Goal: Transaction & Acquisition: Download file/media

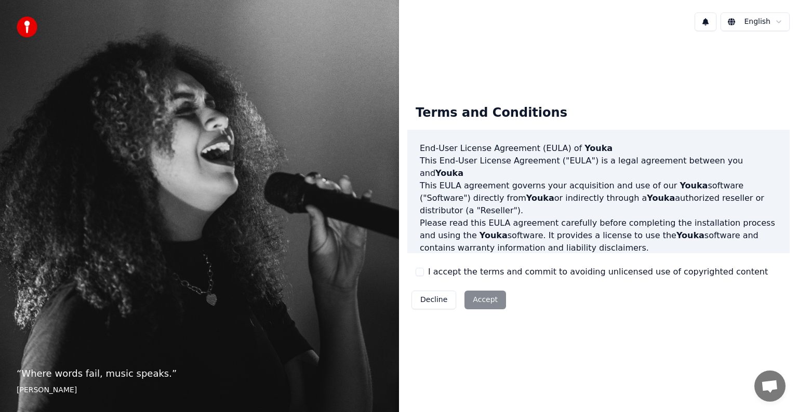
click at [495, 300] on div "Decline Accept" at bounding box center [458, 300] width 103 height 27
click at [482, 299] on div "Decline Accept" at bounding box center [458, 300] width 103 height 27
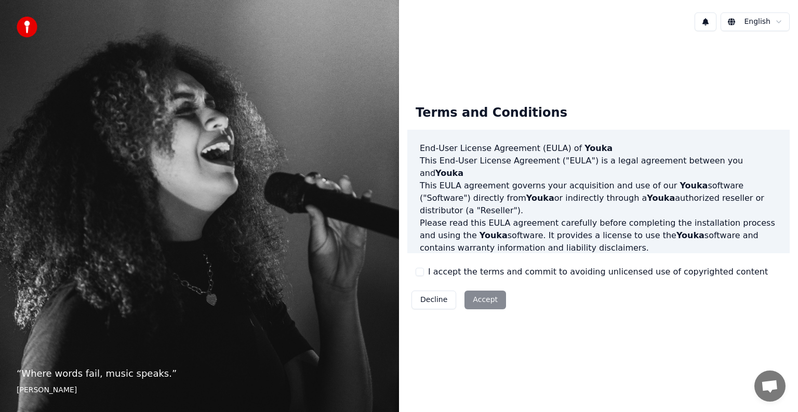
click at [482, 299] on div "Decline Accept" at bounding box center [458, 300] width 103 height 27
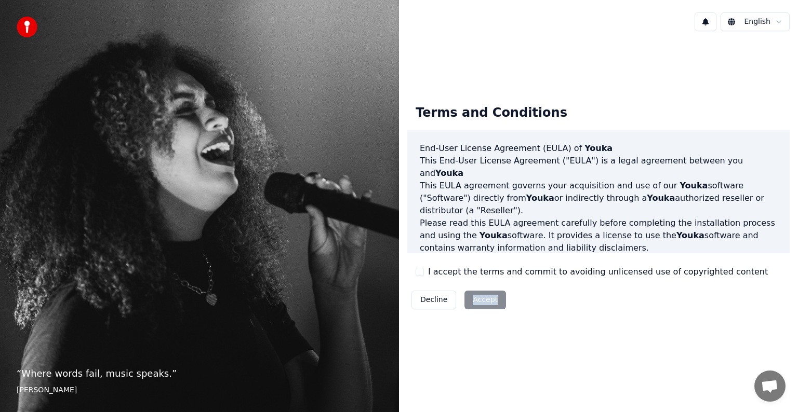
click at [482, 298] on div "Decline Accept" at bounding box center [458, 300] width 103 height 27
click at [670, 89] on div "Terms and Conditions End-User License Agreement ([PERSON_NAME]) of Youka This E…" at bounding box center [598, 205] width 399 height 234
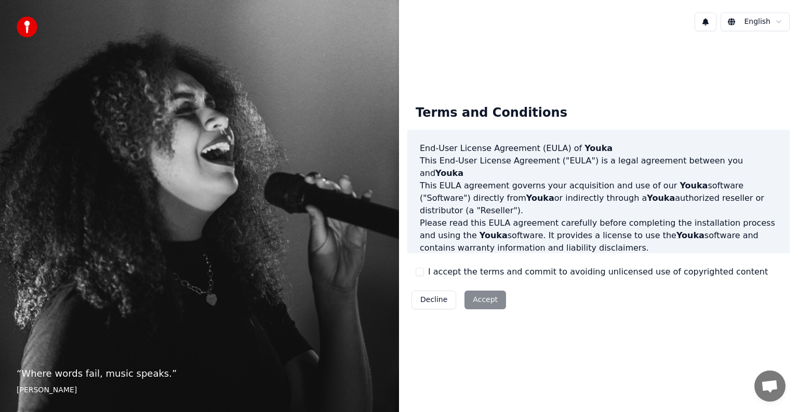
click at [481, 297] on div "Decline Accept" at bounding box center [458, 300] width 103 height 27
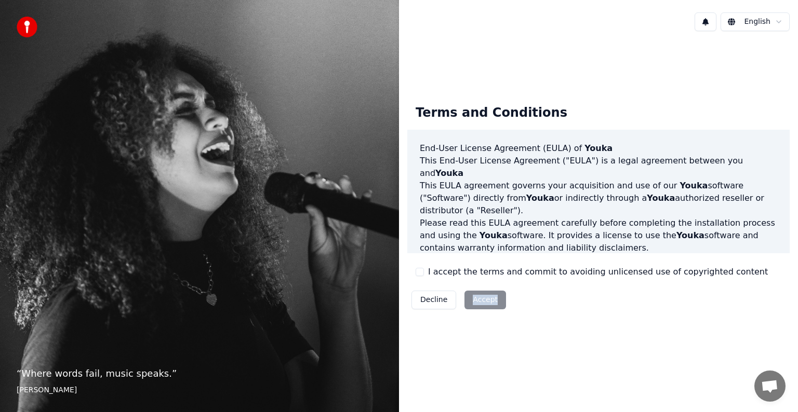
click at [481, 297] on div "Decline Accept" at bounding box center [458, 300] width 103 height 27
click at [478, 303] on div "Decline Accept" at bounding box center [458, 300] width 103 height 27
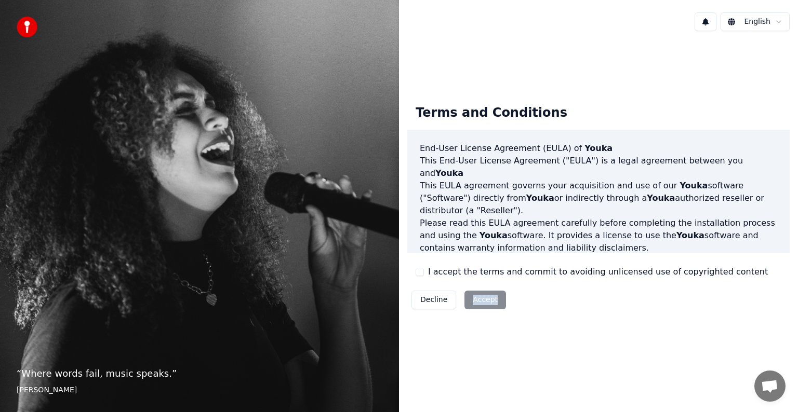
click at [478, 303] on div "Decline Accept" at bounding box center [458, 300] width 103 height 27
click at [478, 300] on div "Decline Accept" at bounding box center [458, 300] width 103 height 27
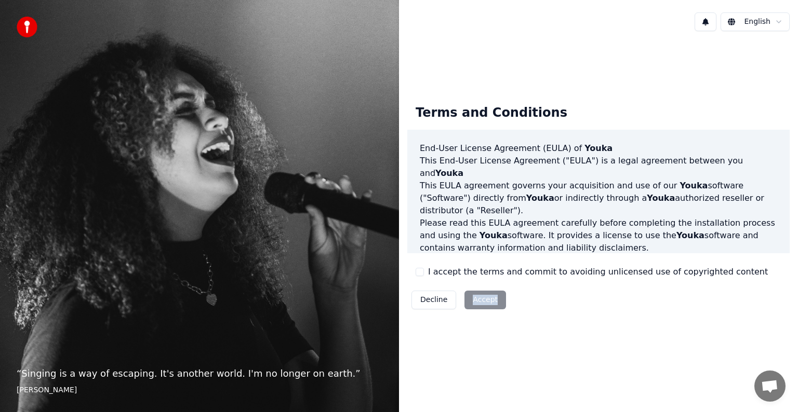
click at [478, 300] on div "Decline Accept" at bounding box center [458, 300] width 103 height 27
click at [422, 274] on button "I accept the terms and commit to avoiding unlicensed use of copyrighted content" at bounding box center [419, 272] width 8 height 8
click at [486, 302] on button "Accept" at bounding box center [485, 300] width 42 height 19
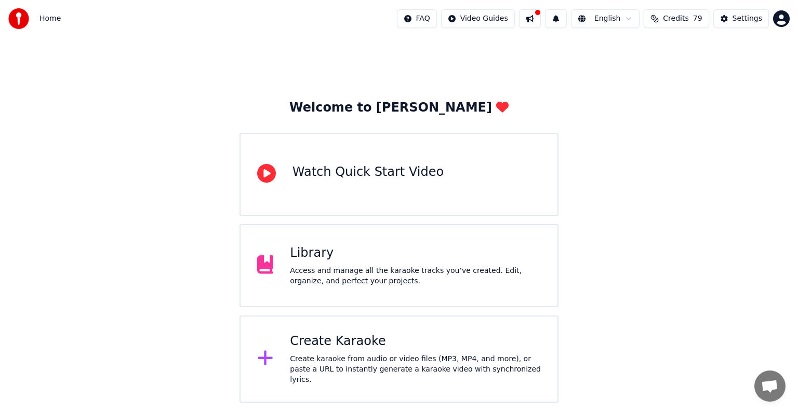
click at [446, 265] on div "Library Access and manage all the karaoke tracks you’ve created. Edit, organize…" at bounding box center [415, 266] width 251 height 42
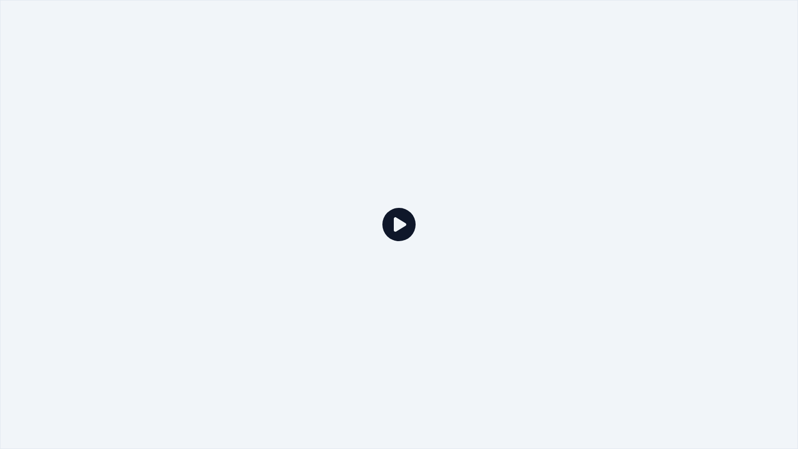
click at [401, 222] on icon at bounding box center [398, 224] width 33 height 33
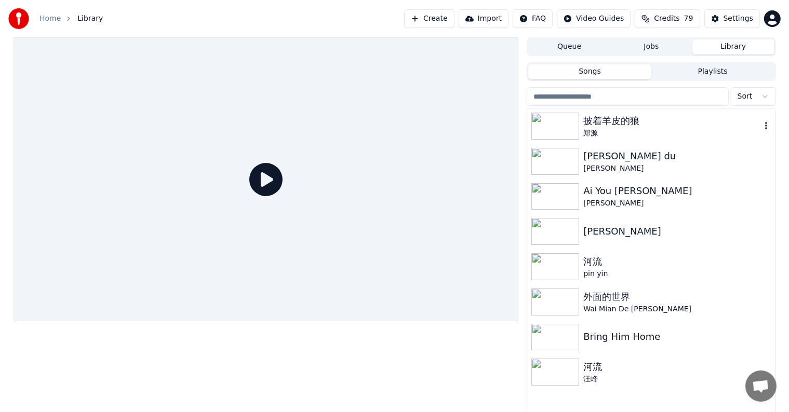
click at [558, 124] on img at bounding box center [555, 126] width 48 height 27
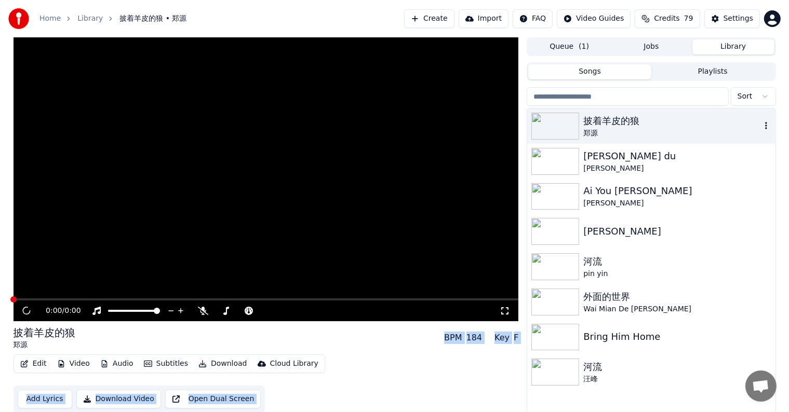
click at [558, 124] on img at bounding box center [555, 126] width 48 height 27
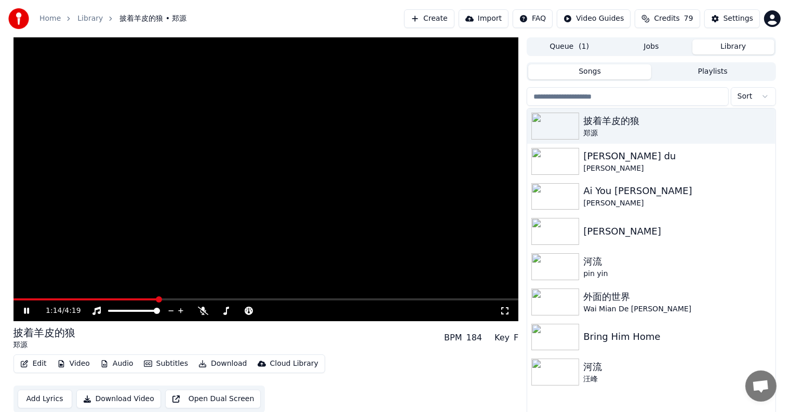
click at [26, 312] on icon at bounding box center [34, 311] width 24 height 8
click at [321, 311] on icon at bounding box center [323, 311] width 10 height 10
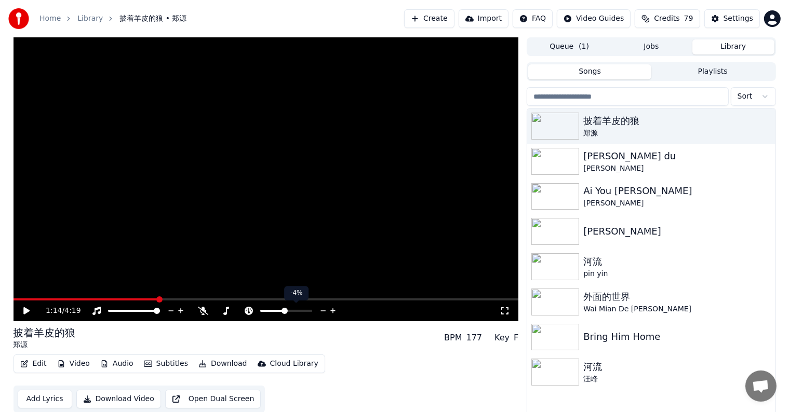
click at [321, 311] on icon at bounding box center [323, 311] width 10 height 10
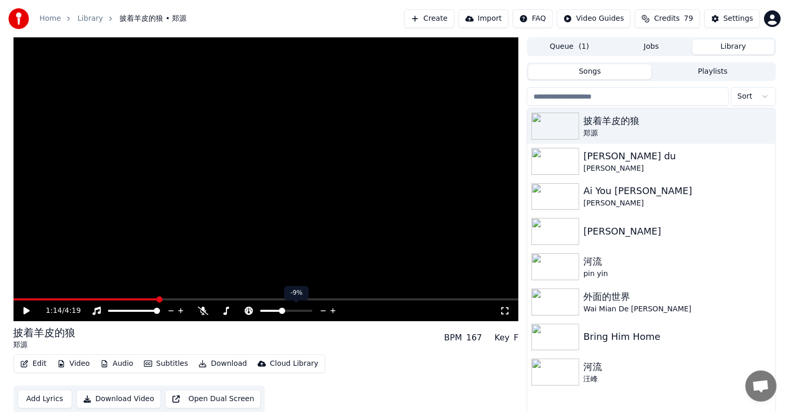
click at [321, 311] on icon at bounding box center [323, 311] width 10 height 10
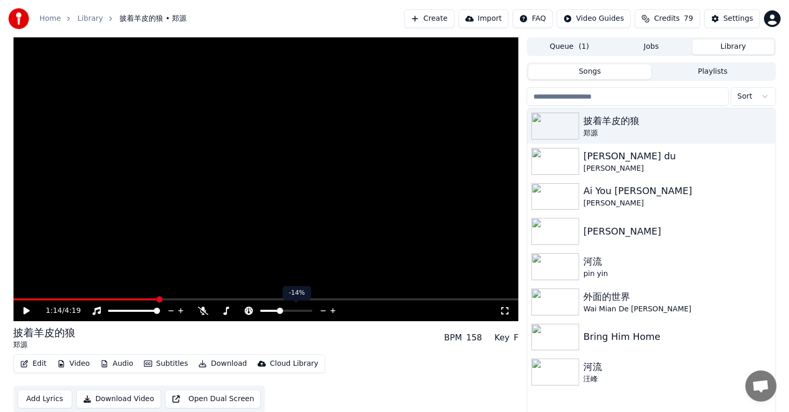
click at [321, 311] on icon at bounding box center [323, 311] width 10 height 10
click at [14, 301] on div "1:14 / 4:19" at bounding box center [266, 311] width 505 height 21
click at [14, 299] on span at bounding box center [14, 300] width 0 height 2
click at [14, 299] on span at bounding box center [17, 300] width 6 height 6
click at [23, 311] on icon at bounding box center [34, 311] width 24 height 8
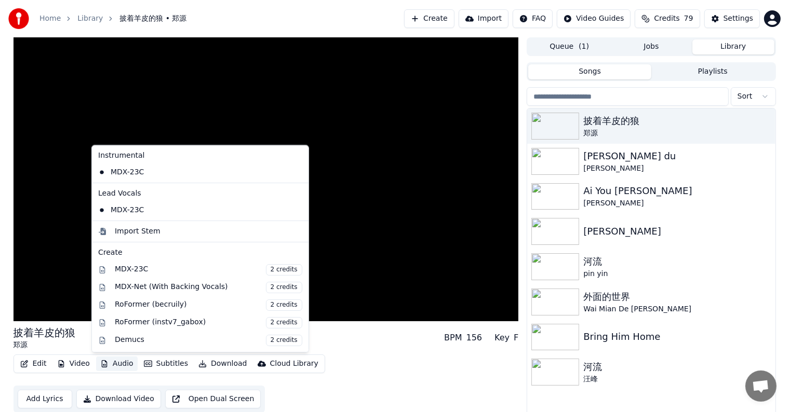
click at [113, 361] on button "Audio" at bounding box center [117, 364] width 42 height 15
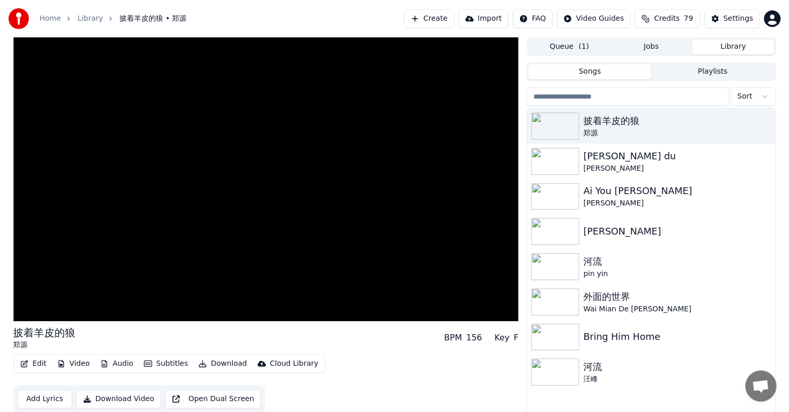
click at [346, 373] on div "Edit Video Audio Subtitles Download Cloud Library Add Lyrics Download Video Ope…" at bounding box center [266, 384] width 505 height 58
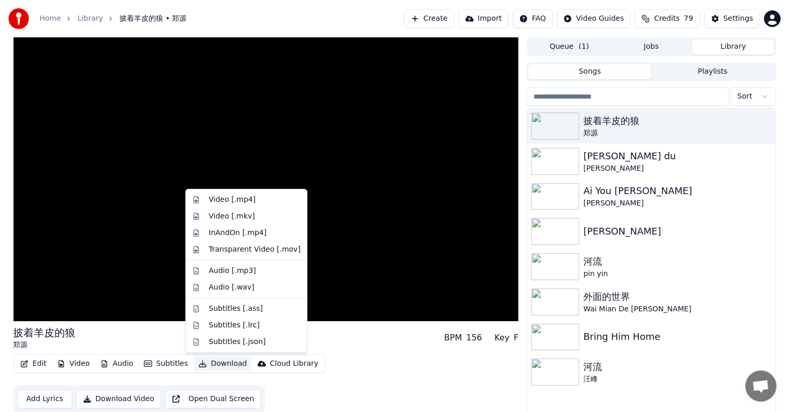
click at [223, 363] on button "Download" at bounding box center [222, 364] width 57 height 15
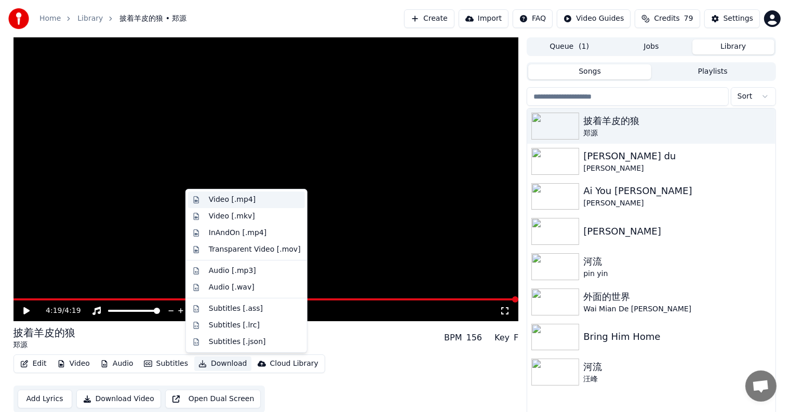
click at [215, 203] on div "Video [.mp4]" at bounding box center [232, 200] width 47 height 10
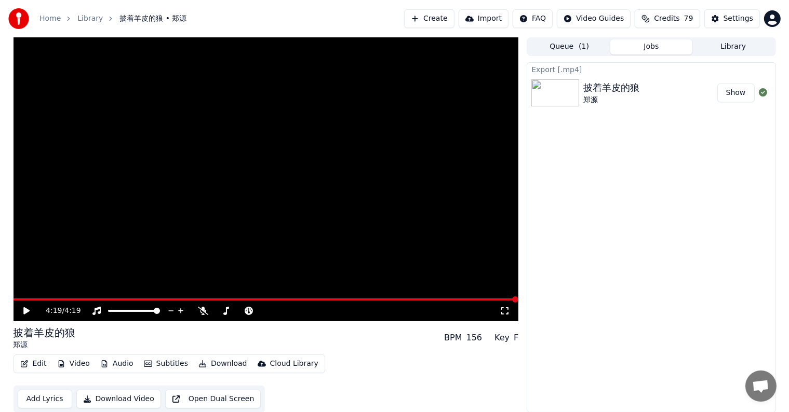
click at [584, 94] on div "披着羊皮的狼" at bounding box center [611, 87] width 56 height 15
click at [728, 93] on button "Show" at bounding box center [735, 93] width 37 height 19
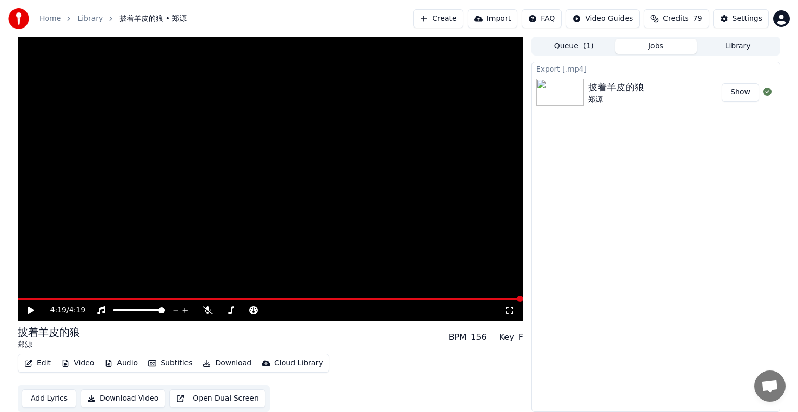
click at [550, 21] on html "Home Library 披着羊皮的狼 • 郑源 Create Import FAQ Video Guides Credits 79 Settings 4:1…" at bounding box center [399, 205] width 798 height 412
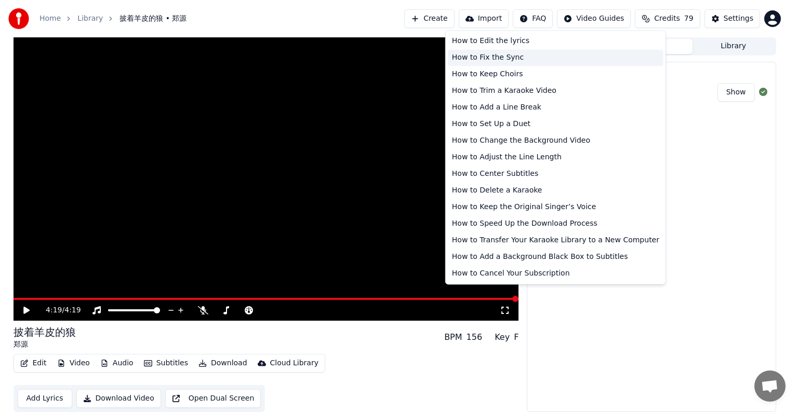
click at [461, 58] on div "How to Fix the Sync" at bounding box center [556, 57] width 216 height 17
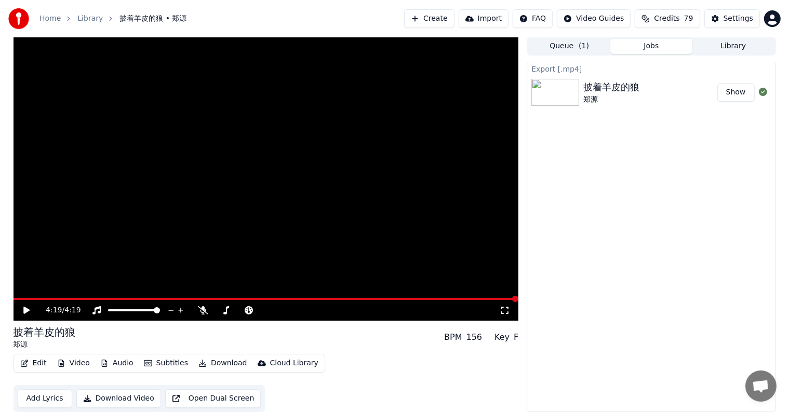
click at [24, 310] on icon at bounding box center [26, 310] width 6 height 7
click at [25, 311] on icon at bounding box center [26, 310] width 5 height 6
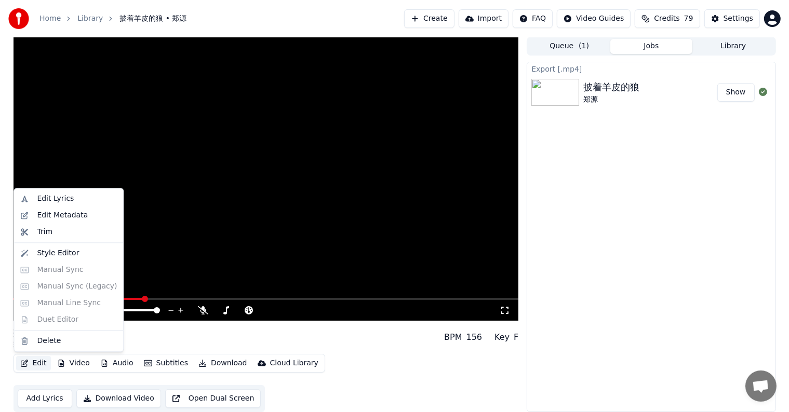
click at [29, 363] on button "Edit" at bounding box center [33, 363] width 35 height 15
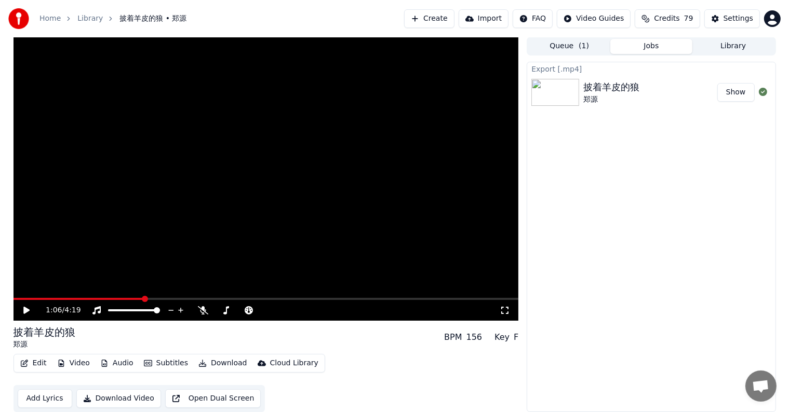
click at [280, 339] on div "披着羊皮的狼 郑源 BPM 156 Key F" at bounding box center [266, 337] width 505 height 25
click at [474, 86] on video at bounding box center [266, 179] width 505 height 284
click at [19, 310] on div "1:08 / 4:19" at bounding box center [266, 310] width 497 height 10
click at [27, 308] on icon at bounding box center [26, 310] width 5 height 6
click at [568, 95] on img at bounding box center [555, 92] width 48 height 27
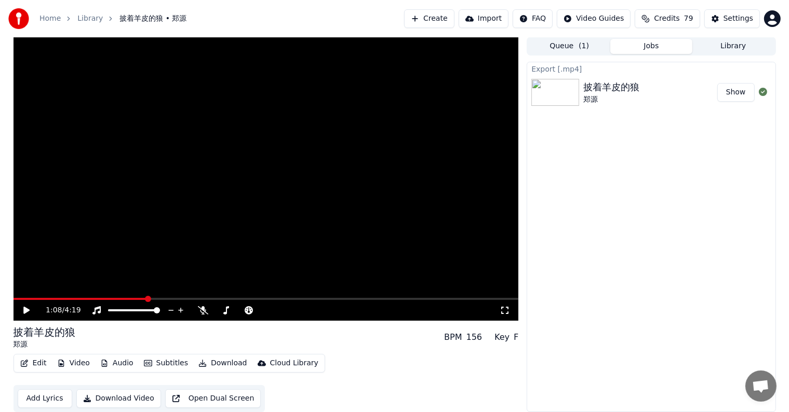
click at [737, 94] on button "Show" at bounding box center [735, 92] width 37 height 19
click at [131, 399] on button "Download Video" at bounding box center [118, 398] width 85 height 19
click at [647, 46] on button "Jobs" at bounding box center [651, 46] width 82 height 15
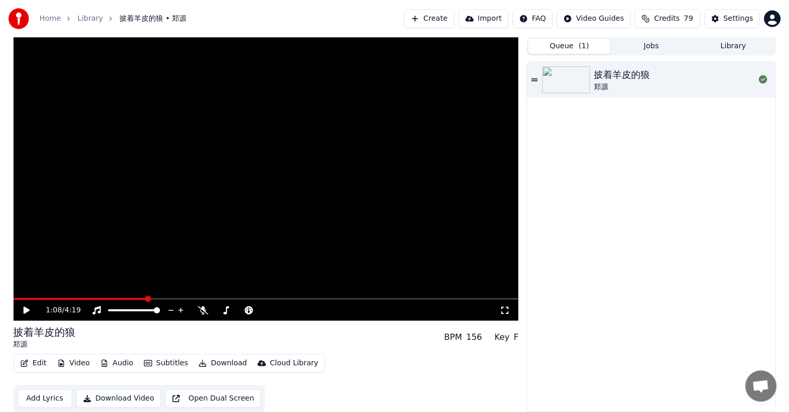
click at [573, 43] on button "Queue ( 1 )" at bounding box center [569, 46] width 82 height 15
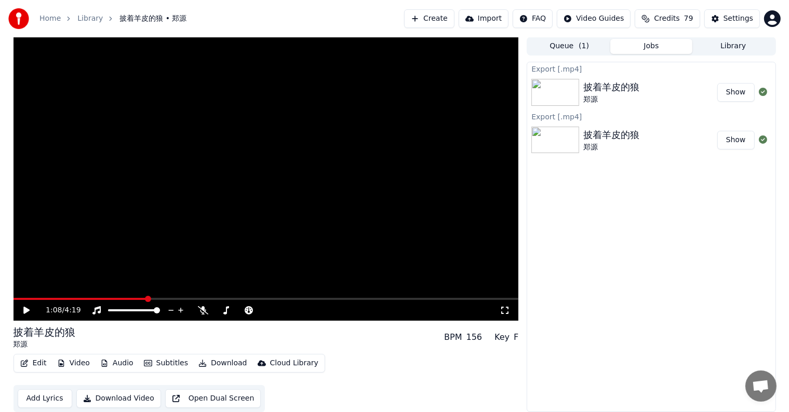
click at [652, 44] on button "Jobs" at bounding box center [651, 46] width 82 height 15
click at [572, 88] on img at bounding box center [555, 92] width 48 height 27
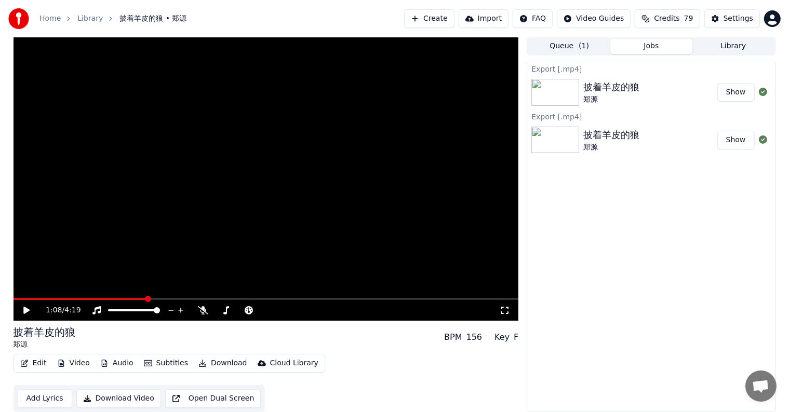
click at [740, 91] on button "Show" at bounding box center [735, 92] width 37 height 19
click at [331, 307] on icon at bounding box center [333, 310] width 10 height 10
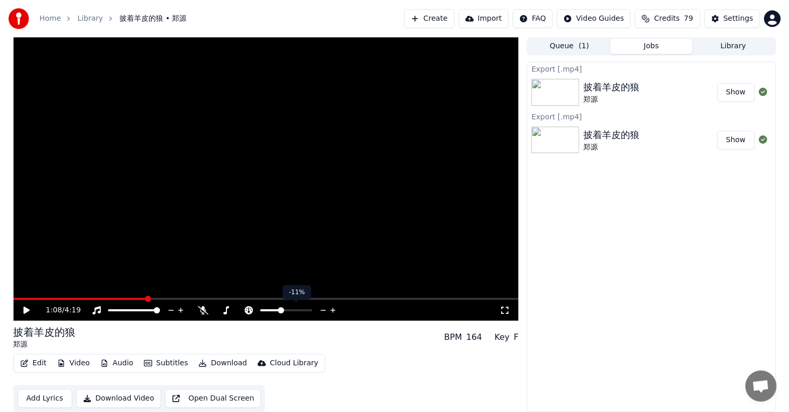
click at [331, 307] on icon at bounding box center [333, 310] width 10 height 10
click at [320, 309] on icon at bounding box center [323, 310] width 10 height 10
click at [26, 309] on icon at bounding box center [26, 310] width 6 height 7
click at [60, 298] on span at bounding box center [37, 299] width 47 height 2
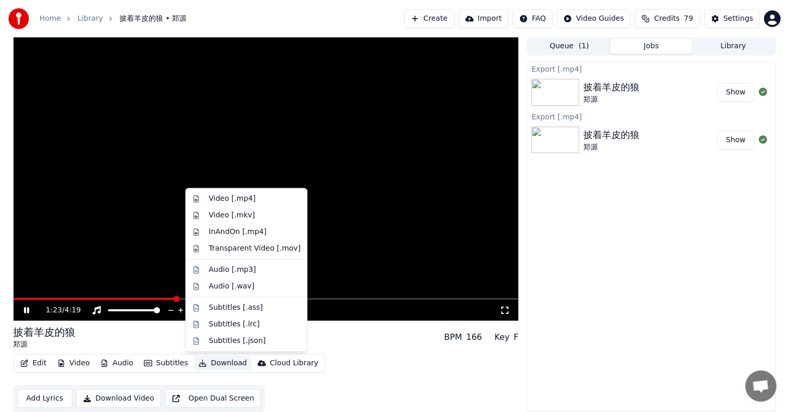
click at [219, 360] on button "Download" at bounding box center [222, 363] width 57 height 15
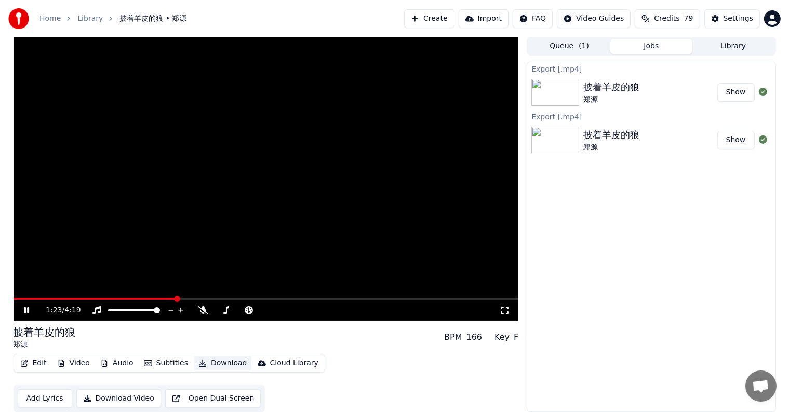
click at [219, 360] on button "Download" at bounding box center [222, 363] width 57 height 15
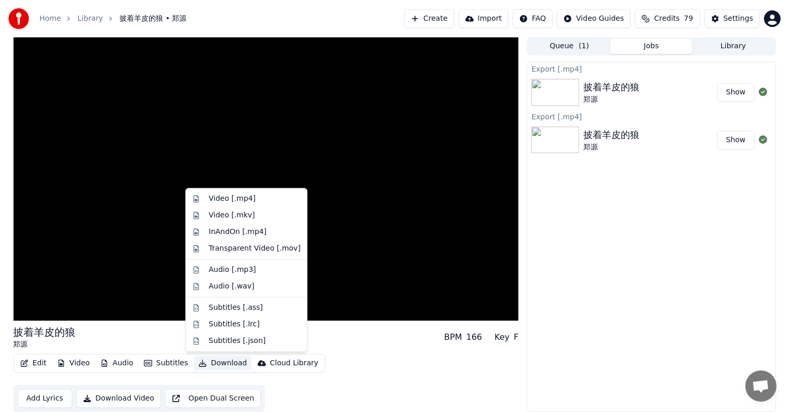
click at [217, 362] on button "Download" at bounding box center [222, 363] width 57 height 15
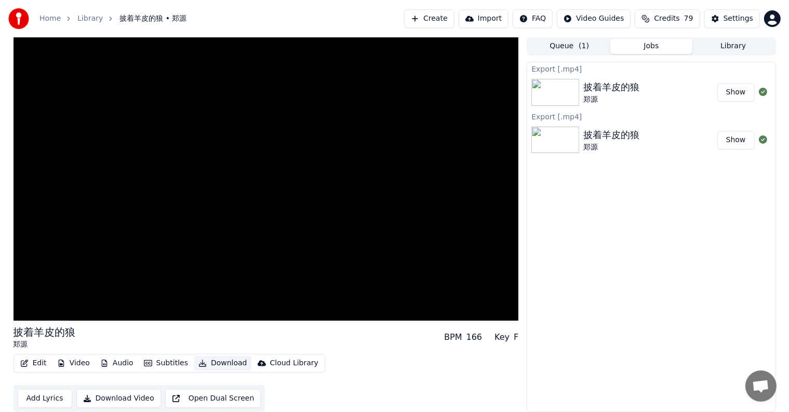
click at [217, 362] on button "Download" at bounding box center [222, 363] width 57 height 15
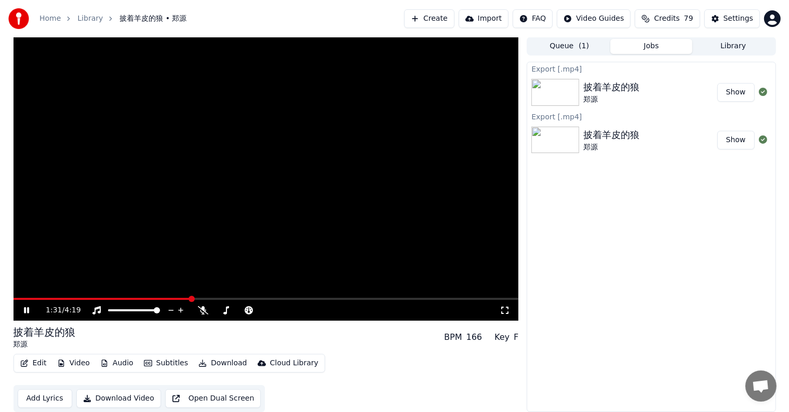
click at [25, 308] on icon at bounding box center [26, 310] width 5 height 6
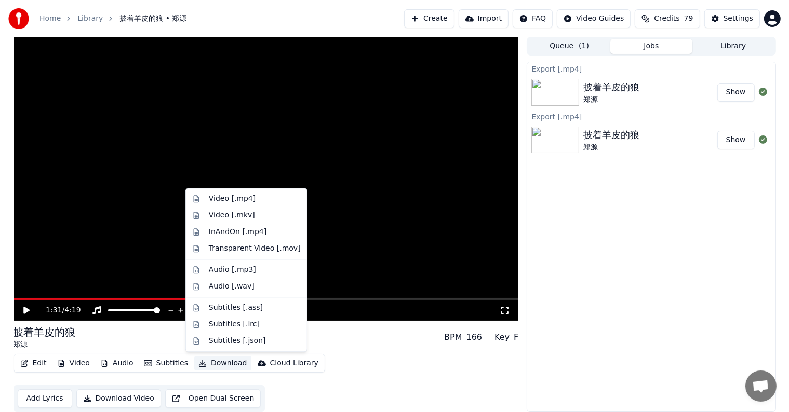
click at [218, 361] on button "Download" at bounding box center [222, 363] width 57 height 15
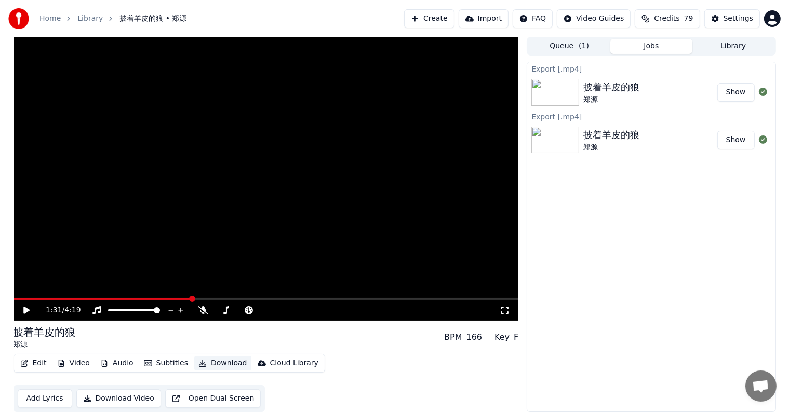
click at [218, 361] on button "Download" at bounding box center [222, 363] width 57 height 15
click at [126, 397] on button "Download Video" at bounding box center [118, 398] width 85 height 19
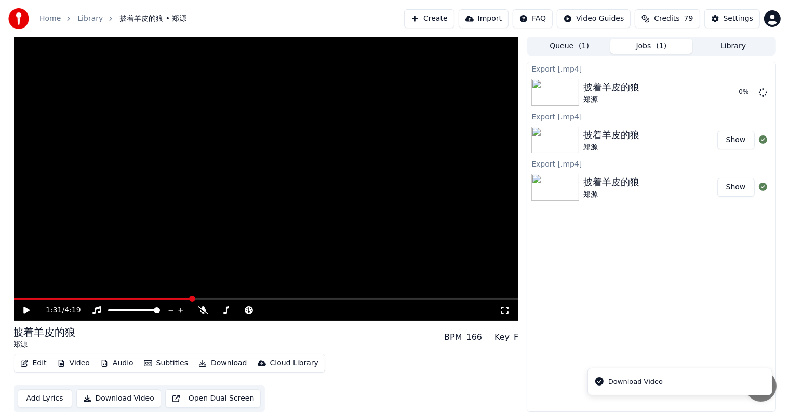
click at [126, 397] on button "Download Video" at bounding box center [118, 398] width 85 height 19
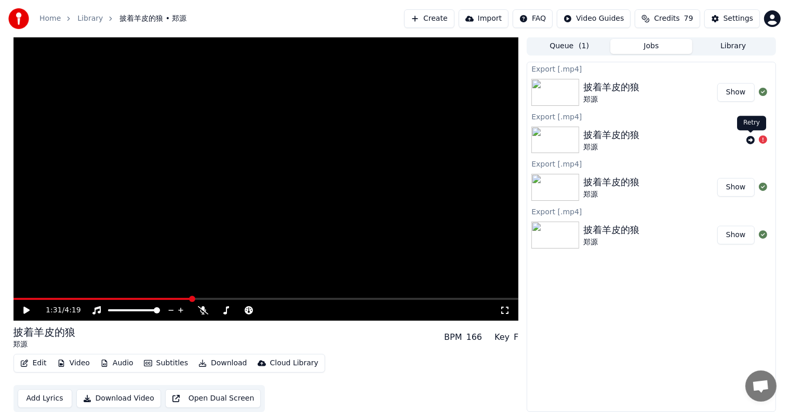
click at [750, 138] on icon at bounding box center [750, 140] width 8 height 8
click at [737, 137] on button "Show" at bounding box center [735, 140] width 37 height 19
click at [606, 137] on div "披着羊皮的狼" at bounding box center [611, 135] width 56 height 15
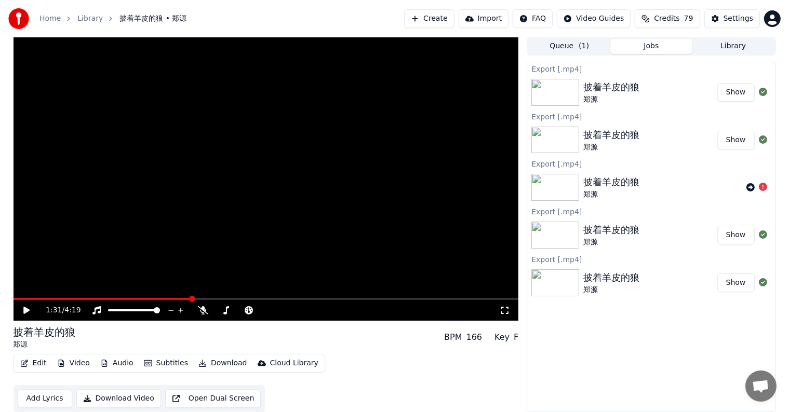
click at [606, 137] on div "披着羊皮的狼" at bounding box center [611, 135] width 56 height 15
click at [761, 139] on icon at bounding box center [763, 140] width 8 height 8
click at [738, 140] on button "Show" at bounding box center [735, 140] width 37 height 19
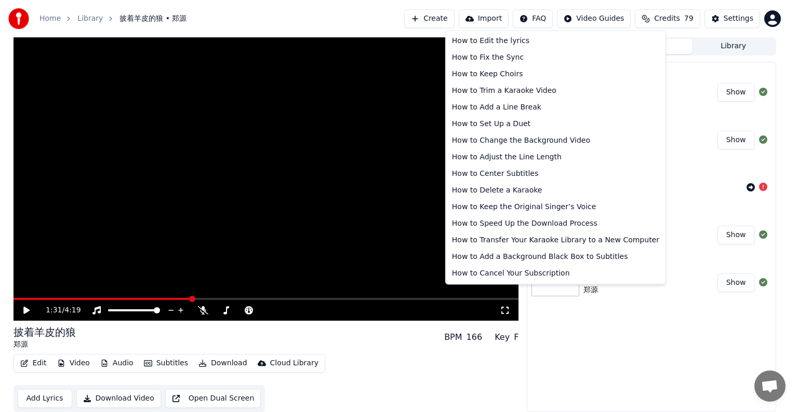
click at [546, 21] on html "Home Library 披着羊皮的狼 • 郑源 Create Import FAQ Video Guides Credits 79 Settings 1:3…" at bounding box center [399, 205] width 798 height 412
click at [604, 18] on html "Home Library 披着羊皮的狼 • 郑源 Create Import FAQ Video Guides Credits 79 Settings 1:3…" at bounding box center [399, 205] width 798 height 412
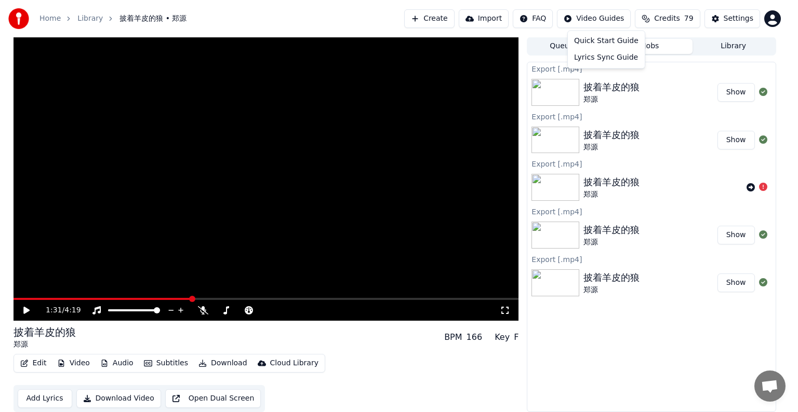
click at [604, 18] on html "Home Library 披着羊皮的狼 • 郑源 Create Import FAQ Video Guides Credits 79 Settings 1:3…" at bounding box center [399, 205] width 798 height 412
click at [741, 139] on html "Home Library 披着羊皮的狼 • 郑源 Create Import FAQ Video Guides Credits 79 Settings 1:3…" at bounding box center [399, 205] width 798 height 412
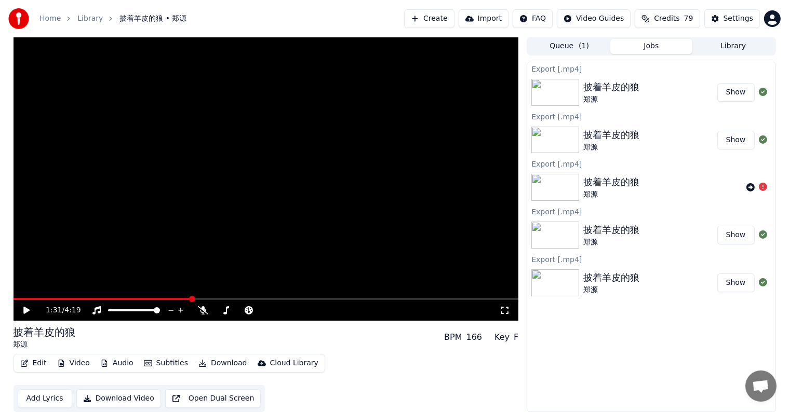
click at [741, 139] on button "Show" at bounding box center [735, 140] width 37 height 19
click at [742, 138] on button "Show" at bounding box center [735, 140] width 37 height 19
click at [743, 137] on button "Show" at bounding box center [735, 140] width 37 height 19
click at [108, 398] on button "Download Video" at bounding box center [118, 398] width 85 height 19
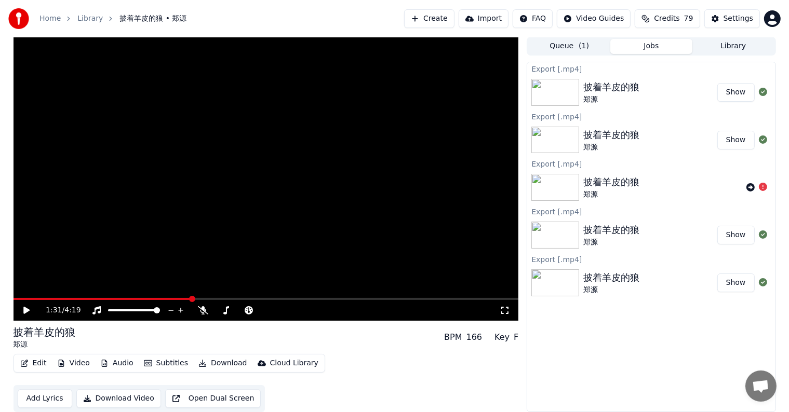
click at [108, 398] on button "Download Video" at bounding box center [118, 398] width 85 height 19
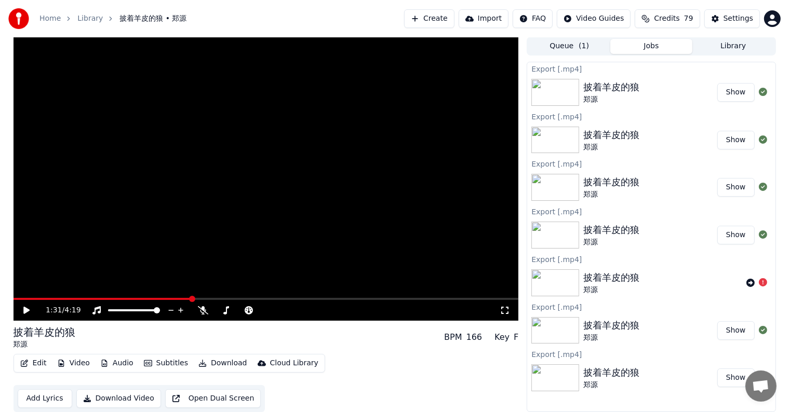
click at [738, 92] on button "Show" at bounding box center [735, 92] width 37 height 19
click at [331, 310] on icon at bounding box center [333, 310] width 10 height 10
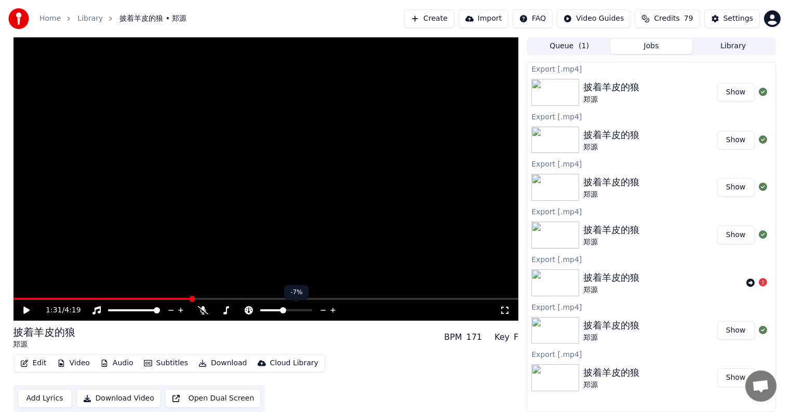
click at [331, 310] on icon at bounding box center [333, 310] width 10 height 10
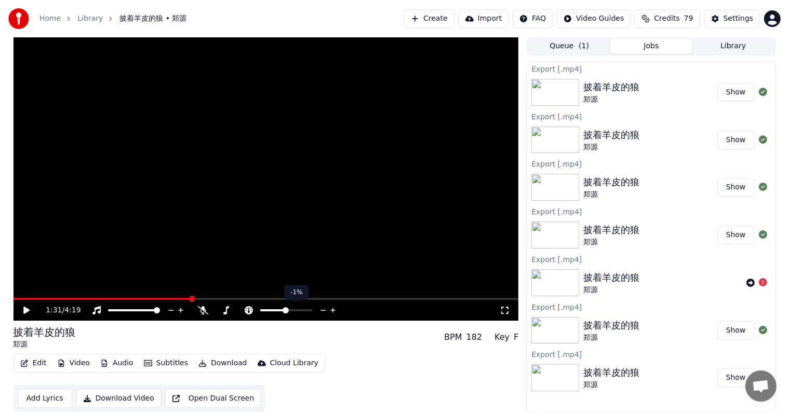
click at [331, 310] on icon at bounding box center [333, 310] width 10 height 10
click at [23, 310] on icon at bounding box center [26, 310] width 6 height 7
click at [44, 298] on span at bounding box center [29, 299] width 31 height 2
click at [64, 298] on span at bounding box center [266, 299] width 505 height 2
click at [26, 307] on icon at bounding box center [34, 310] width 24 height 8
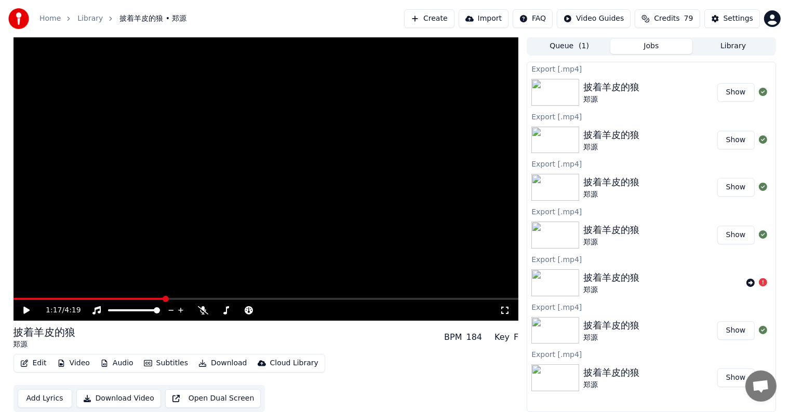
click at [225, 358] on button "Download" at bounding box center [222, 363] width 57 height 15
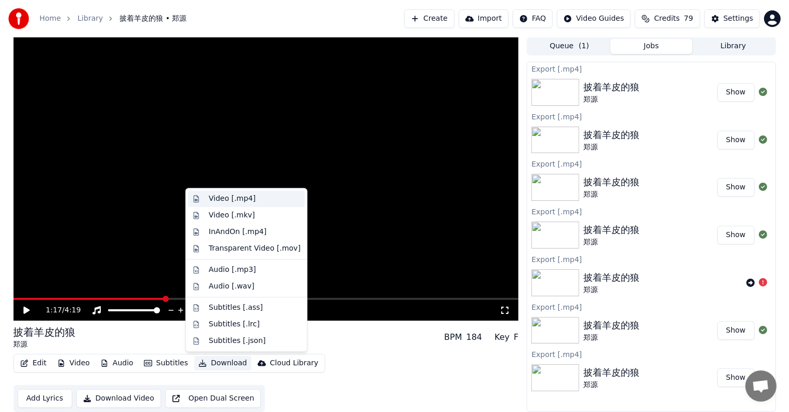
click at [236, 201] on div "Video [.mp4]" at bounding box center [232, 199] width 47 height 10
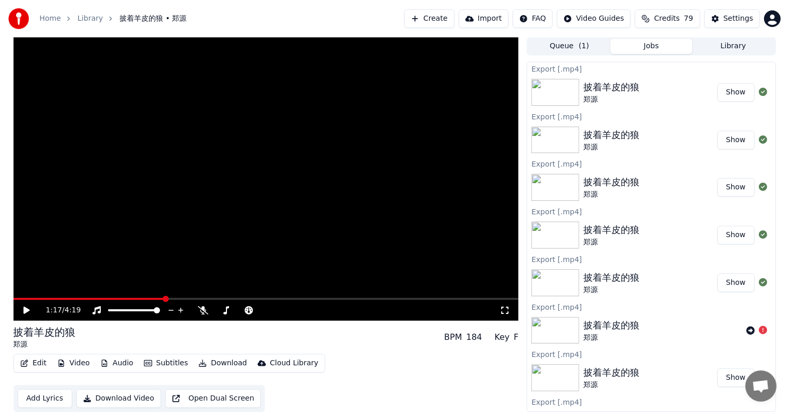
click at [729, 92] on button "Show" at bounding box center [735, 92] width 37 height 19
click at [730, 44] on button "Library" at bounding box center [733, 46] width 82 height 15
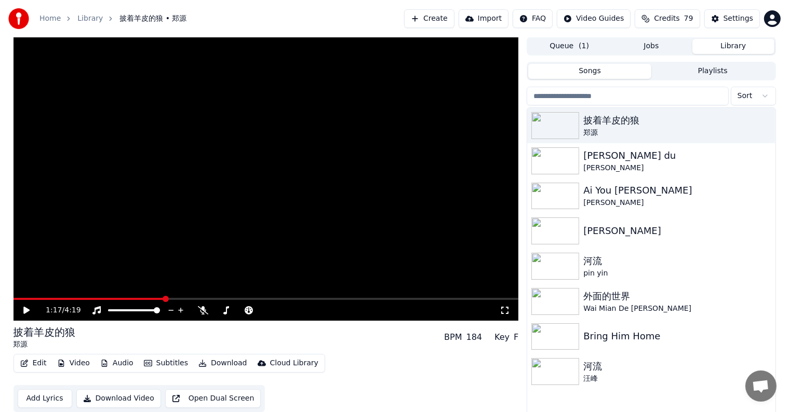
click at [730, 44] on button "Library" at bounding box center [733, 46] width 82 height 15
click at [549, 228] on img at bounding box center [555, 231] width 48 height 27
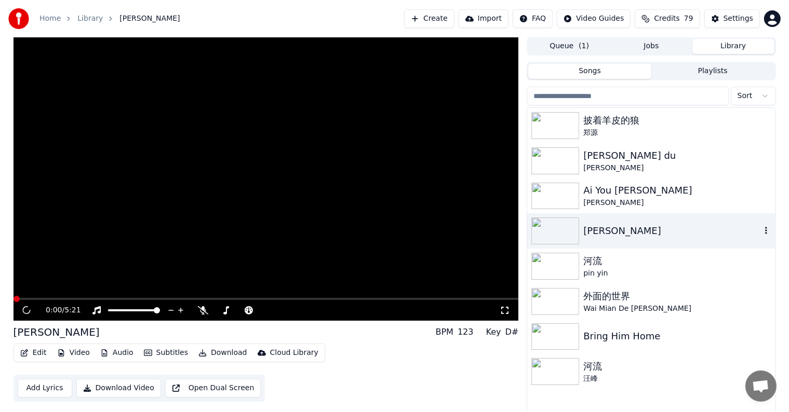
click at [549, 228] on img at bounding box center [555, 231] width 48 height 27
click at [25, 310] on icon at bounding box center [26, 310] width 5 height 6
click at [287, 308] on icon at bounding box center [287, 310] width 5 height 5
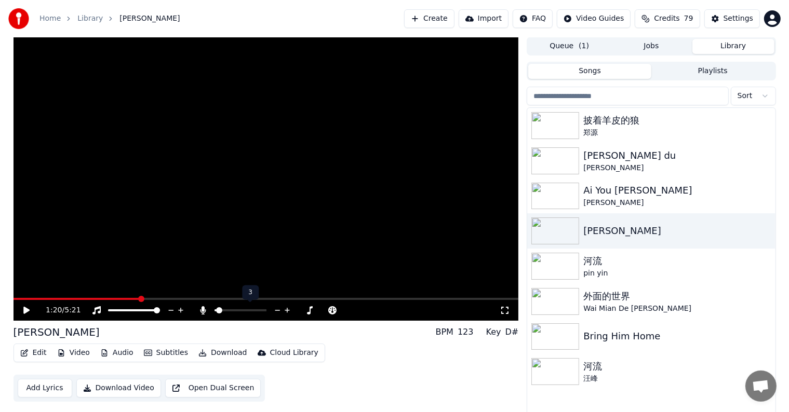
click at [287, 308] on icon at bounding box center [287, 310] width 5 height 5
click at [25, 307] on icon at bounding box center [34, 310] width 24 height 8
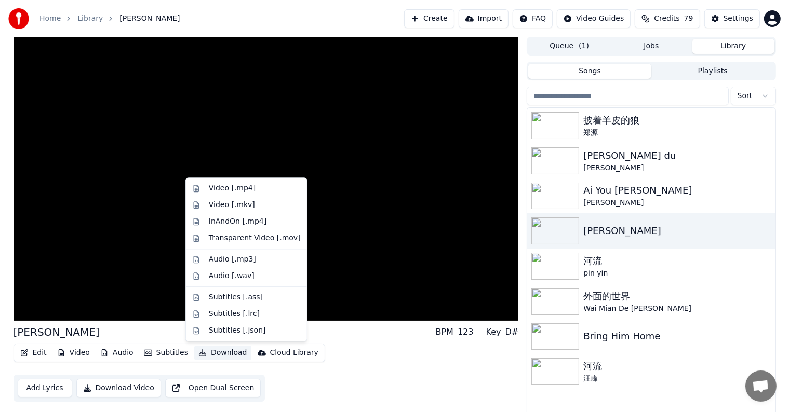
click at [213, 352] on button "Download" at bounding box center [222, 353] width 57 height 15
click at [235, 207] on div "Video [.mkv]" at bounding box center [232, 205] width 46 height 10
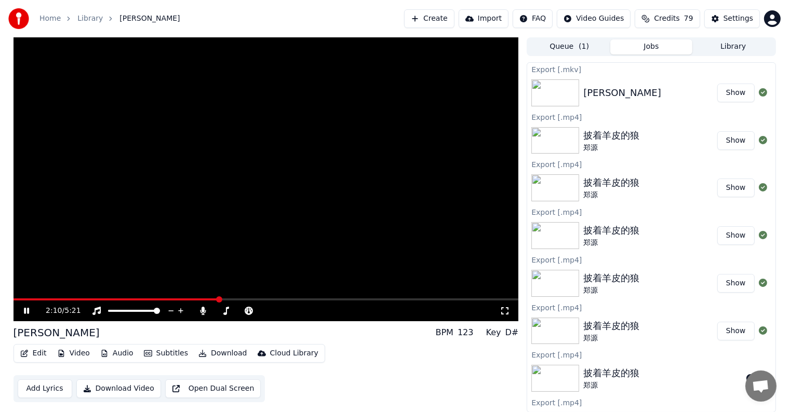
click at [723, 94] on button "Show" at bounding box center [735, 93] width 37 height 19
click at [29, 310] on icon at bounding box center [34, 311] width 24 height 8
click at [441, 19] on button "Create" at bounding box center [429, 18] width 50 height 19
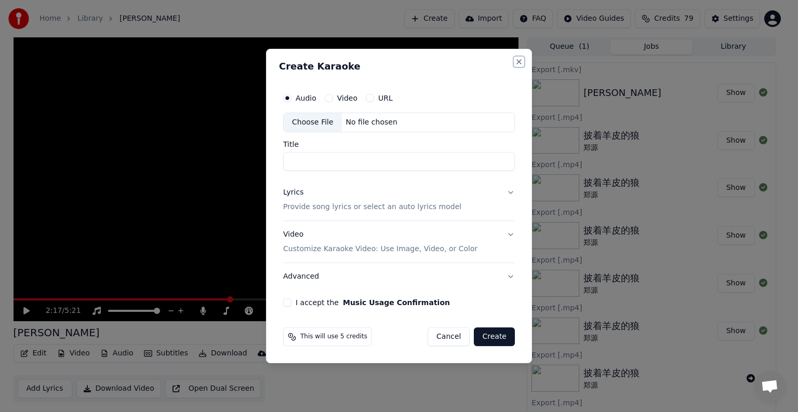
click at [517, 61] on button "Close" at bounding box center [519, 62] width 8 height 8
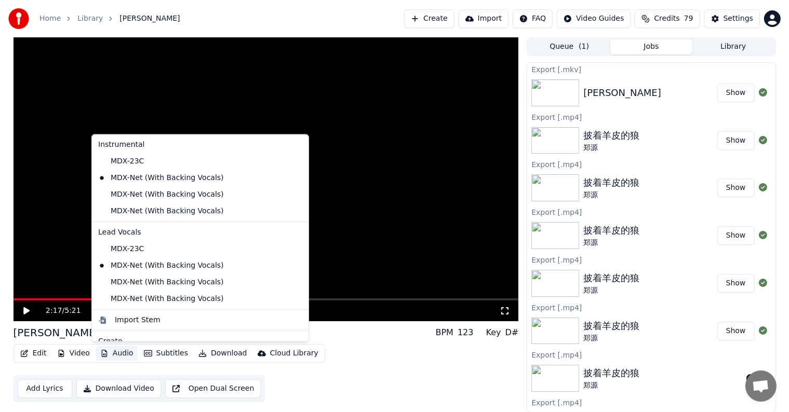
click at [125, 353] on button "Audio" at bounding box center [117, 353] width 42 height 15
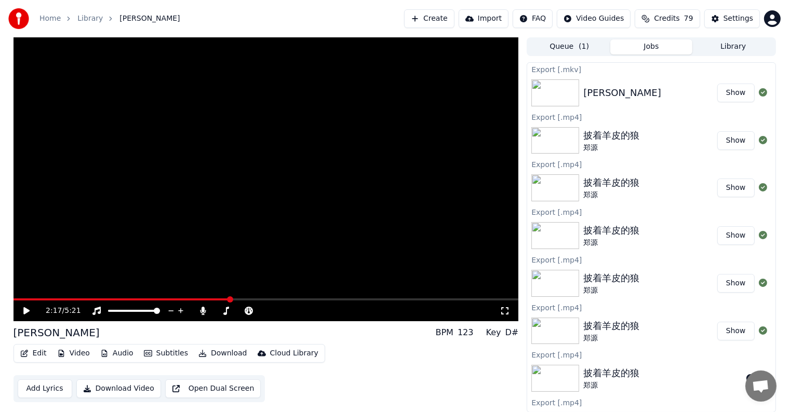
click at [480, 115] on video at bounding box center [266, 179] width 505 height 284
click at [453, 22] on button "Create" at bounding box center [429, 18] width 50 height 19
click at [25, 311] on icon at bounding box center [26, 311] width 5 height 6
click at [438, 21] on button "Create" at bounding box center [429, 18] width 50 height 19
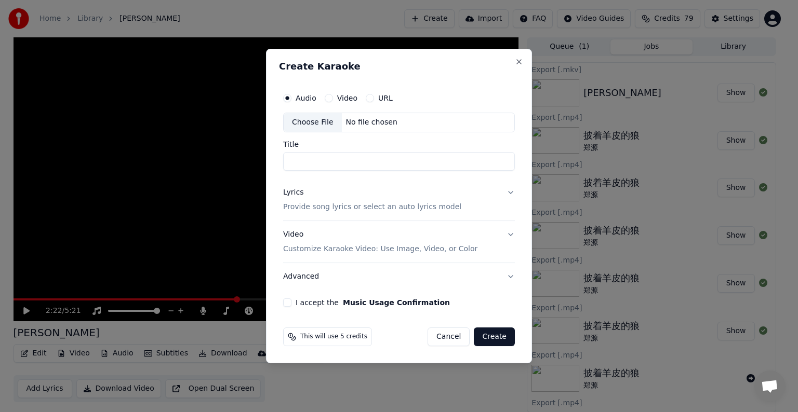
click at [399, 100] on div "Audio Video URL" at bounding box center [399, 98] width 232 height 21
click at [368, 100] on button "URL" at bounding box center [370, 98] width 8 height 8
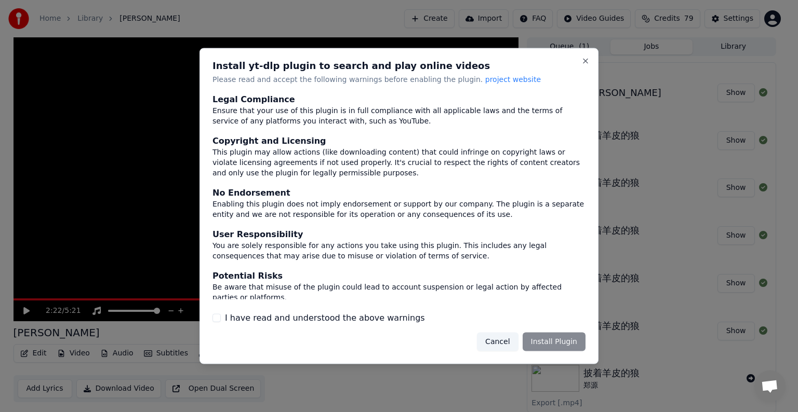
click at [555, 341] on div "Cancel Install Plugin" at bounding box center [531, 341] width 109 height 19
click at [218, 317] on button "I have read and understood the above warnings" at bounding box center [216, 318] width 8 height 8
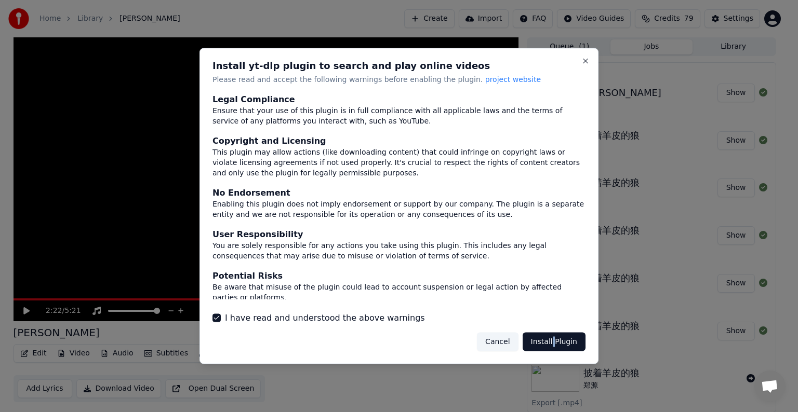
click at [539, 339] on button "Install Plugin" at bounding box center [553, 341] width 63 height 19
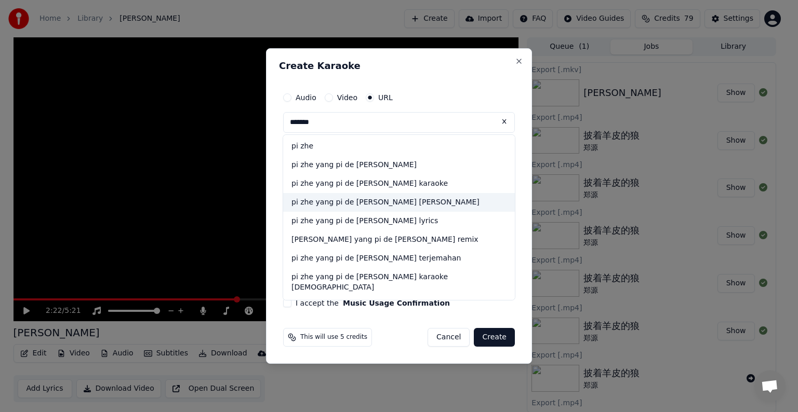
click at [385, 206] on div "pi zhe yang pi de lang alan tam" at bounding box center [399, 202] width 232 height 19
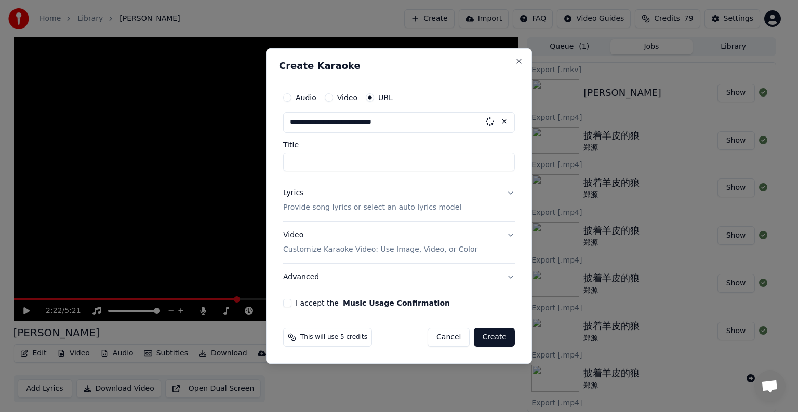
click at [385, 206] on p "Provide song lyrics or select an auto lyrics model" at bounding box center [372, 208] width 178 height 10
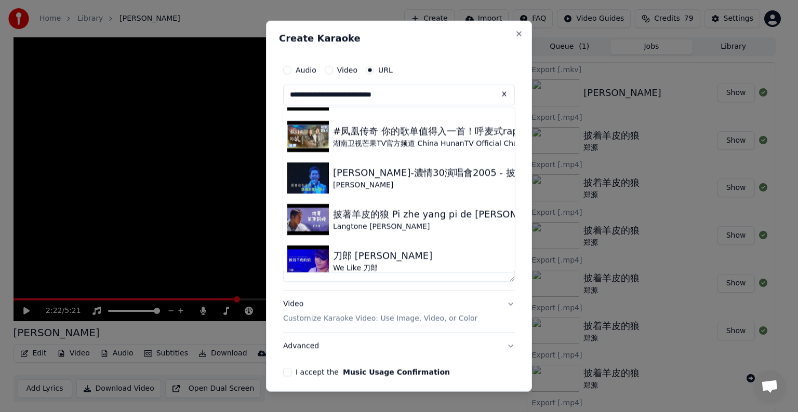
scroll to position [326, 0]
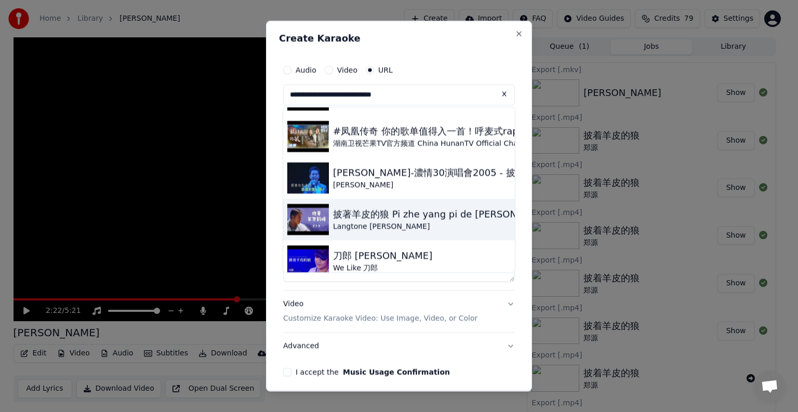
click at [316, 221] on img at bounding box center [308, 219] width 42 height 31
click at [316, 221] on button "English" at bounding box center [314, 214] width 62 height 19
type input "**********"
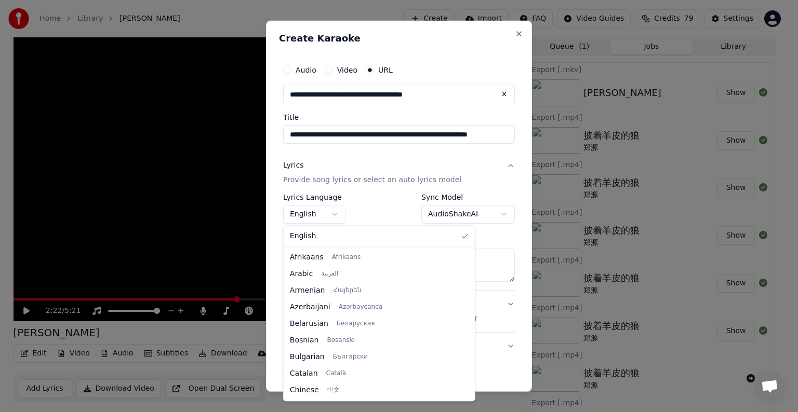
type input "**********"
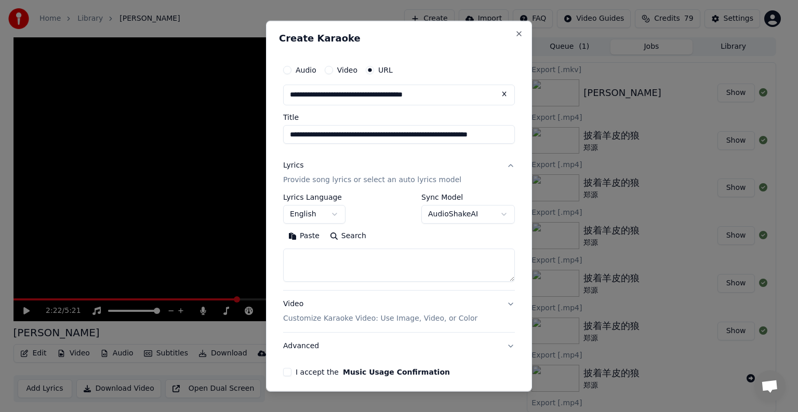
click at [501, 165] on body "**********" at bounding box center [394, 206] width 789 height 412
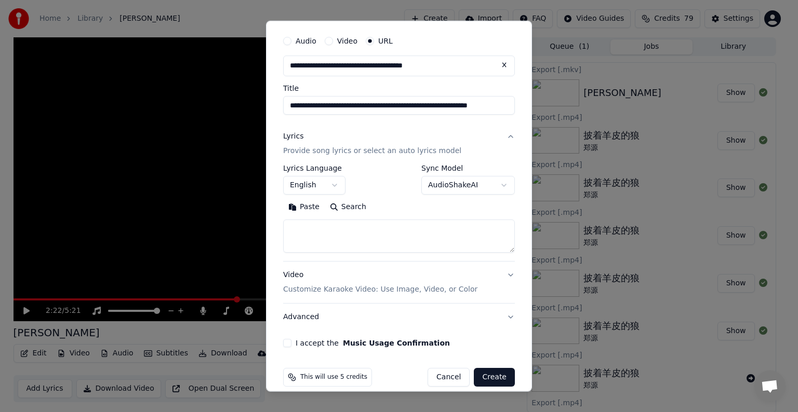
scroll to position [33, 0]
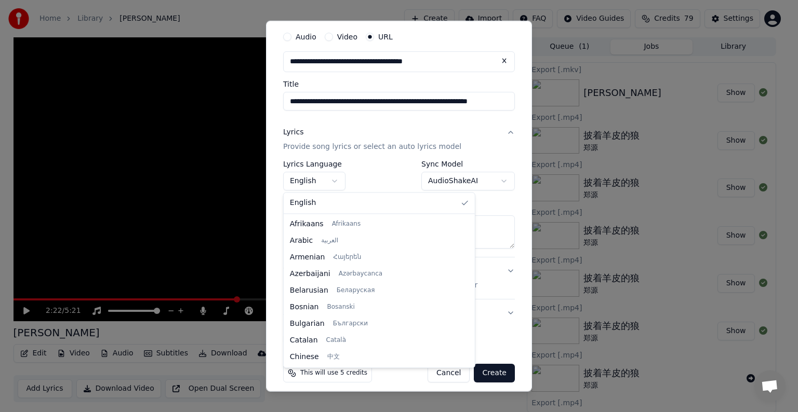
click at [333, 184] on body "**********" at bounding box center [394, 206] width 789 height 412
select select "**"
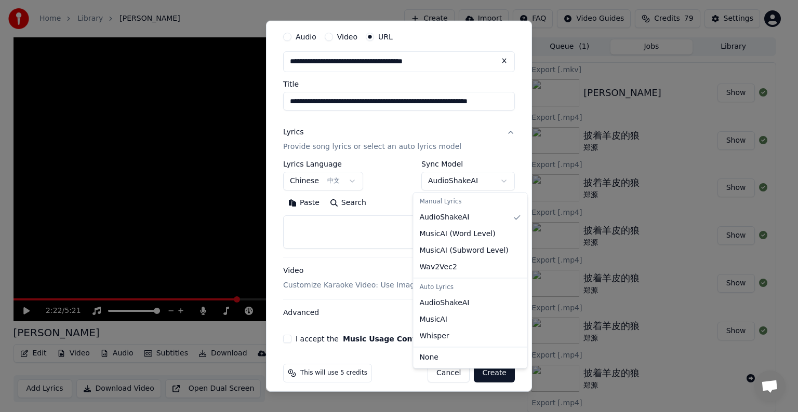
click at [465, 182] on body "**********" at bounding box center [394, 206] width 789 height 412
select select "**********"
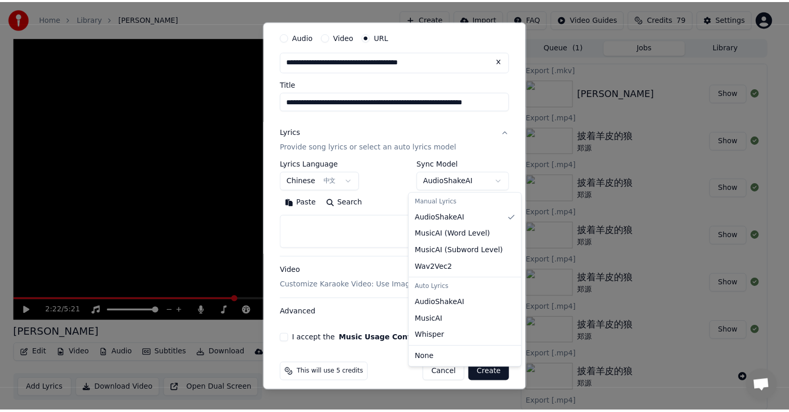
scroll to position [0, 0]
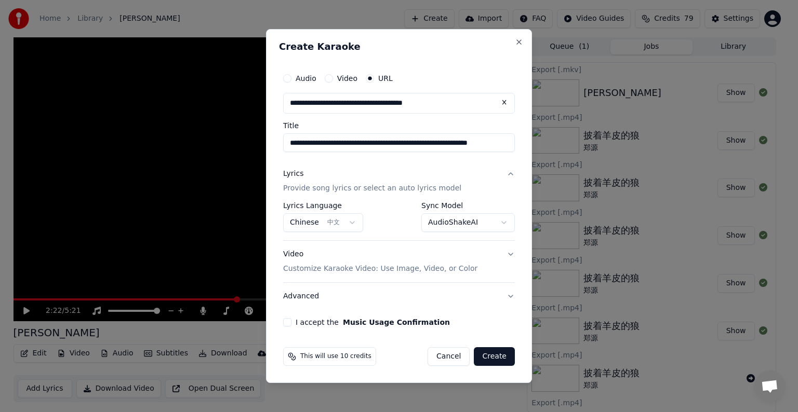
click at [286, 324] on button "I accept the Music Usage Confirmation" at bounding box center [287, 322] width 8 height 8
click at [503, 354] on button "Create" at bounding box center [494, 356] width 41 height 19
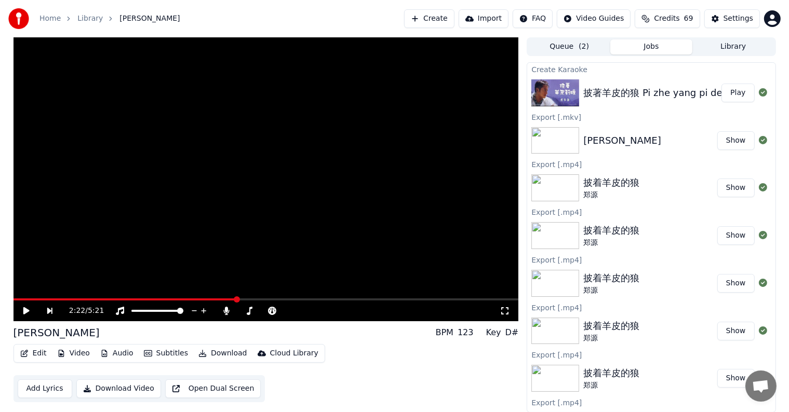
click at [734, 93] on button "Play" at bounding box center [737, 93] width 33 height 19
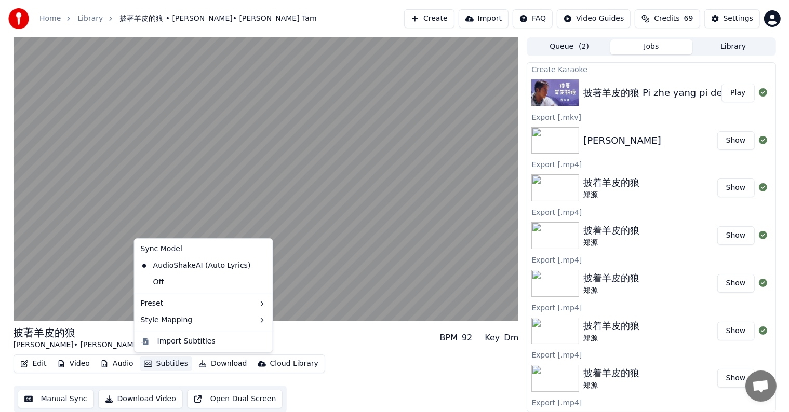
click at [159, 362] on button "Subtitles" at bounding box center [166, 364] width 52 height 15
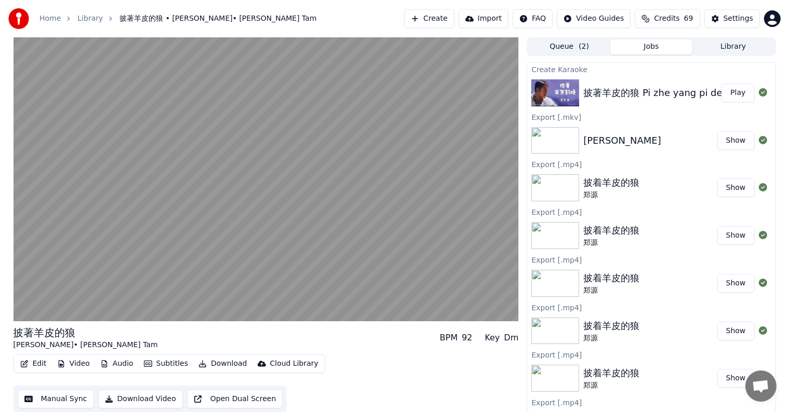
click at [365, 340] on div "披著羊皮的狼 譚詠麟 • Alan Tam BPM 92 Key Dm" at bounding box center [266, 338] width 505 height 25
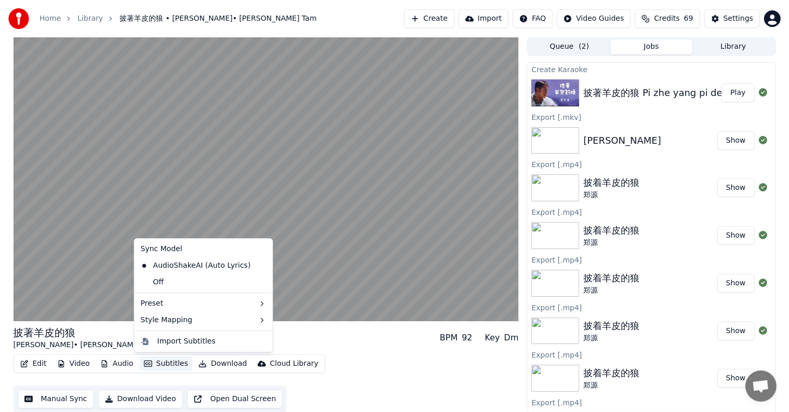
click at [148, 361] on icon "button" at bounding box center [148, 363] width 8 height 7
click at [162, 283] on div "Off" at bounding box center [204, 282] width 134 height 17
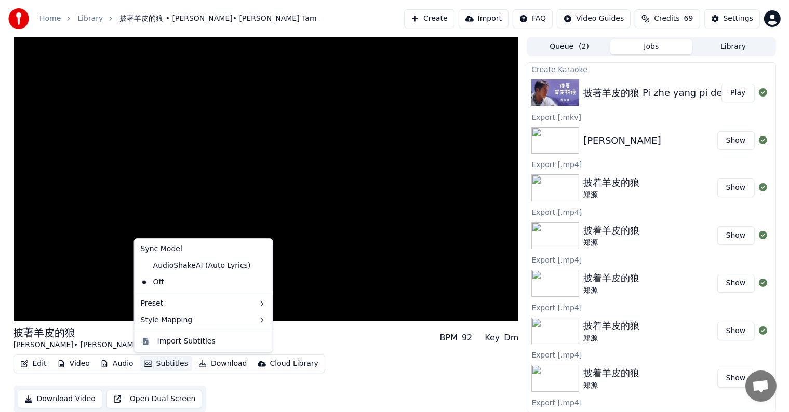
click at [168, 361] on button "Subtitles" at bounding box center [166, 364] width 52 height 15
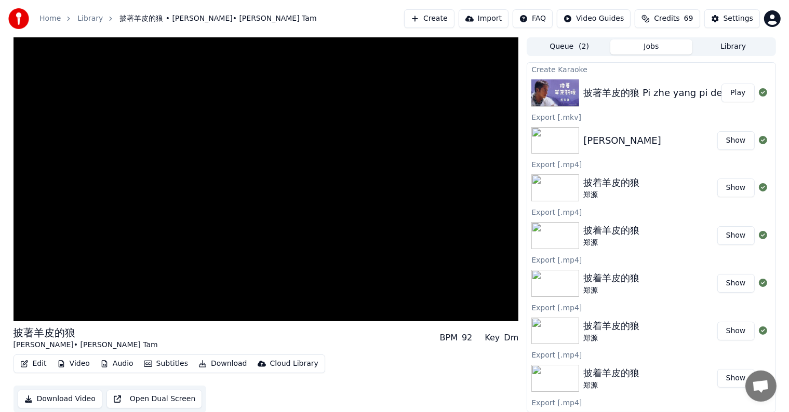
click at [326, 386] on div "披著羊皮的狼 譚詠麟 • Alan Tam BPM 92 Key Dm Edit Video Audio Subtitles Download Cloud L…" at bounding box center [266, 224] width 505 height 375
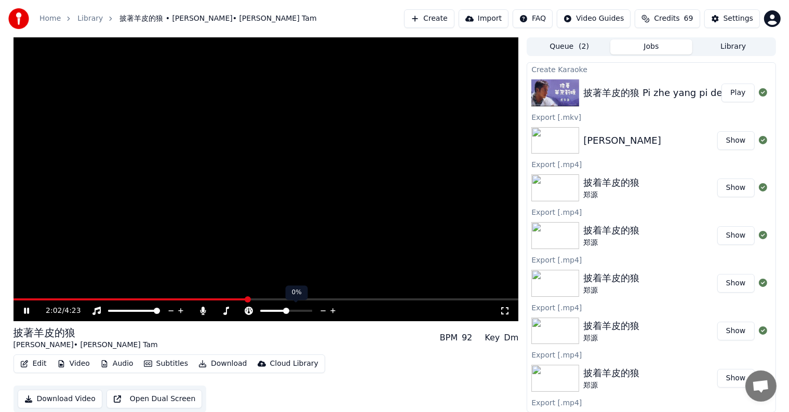
click at [320, 309] on icon at bounding box center [323, 311] width 10 height 10
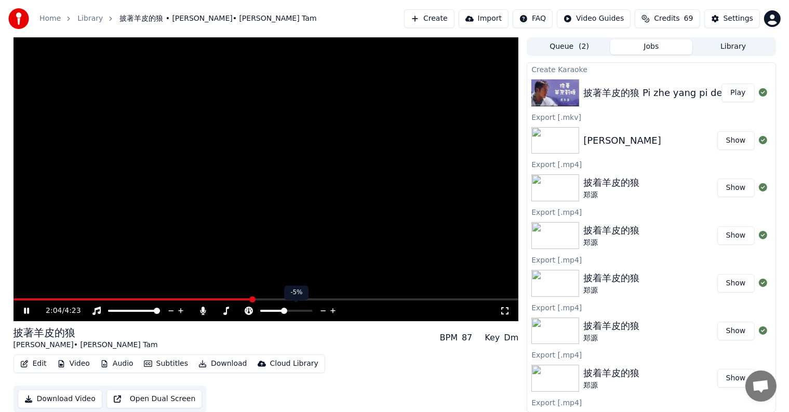
click at [320, 309] on icon at bounding box center [323, 311] width 10 height 10
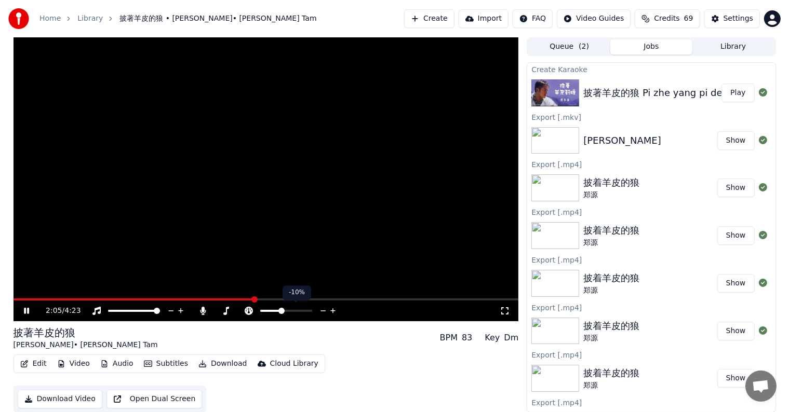
click at [320, 309] on icon at bounding box center [323, 311] width 10 height 10
click at [330, 308] on icon at bounding box center [333, 311] width 10 height 10
click at [27, 310] on icon at bounding box center [26, 311] width 5 height 6
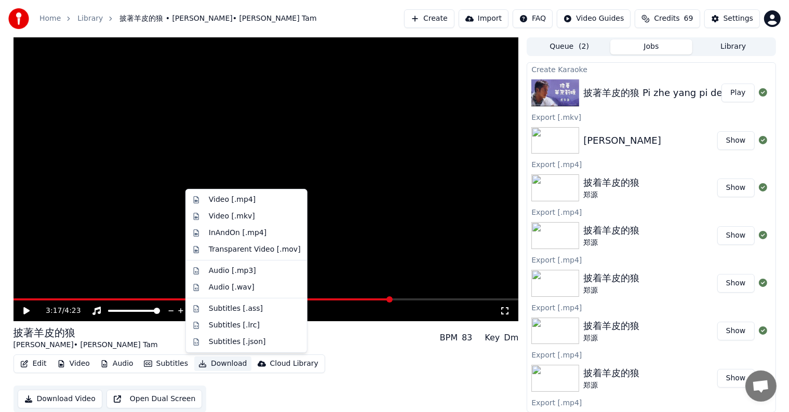
click at [210, 361] on button "Download" at bounding box center [222, 364] width 57 height 15
click at [251, 216] on div "Video [.mkv]" at bounding box center [255, 216] width 92 height 10
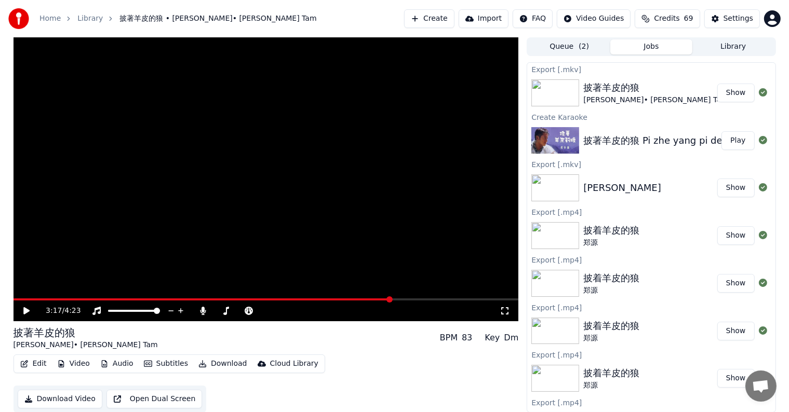
click at [728, 94] on button "Show" at bounding box center [735, 93] width 37 height 19
click at [325, 308] on icon at bounding box center [323, 311] width 10 height 10
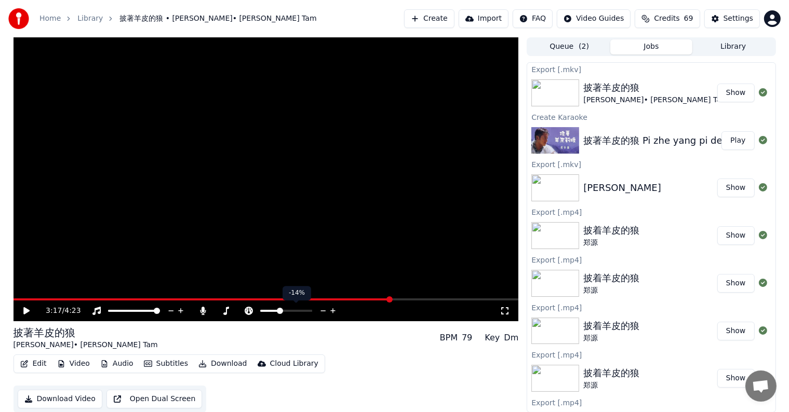
click at [326, 308] on icon at bounding box center [323, 311] width 10 height 10
click at [27, 311] on icon at bounding box center [26, 310] width 6 height 7
click at [58, 299] on span at bounding box center [205, 300] width 383 height 2
click at [78, 298] on video at bounding box center [266, 179] width 505 height 284
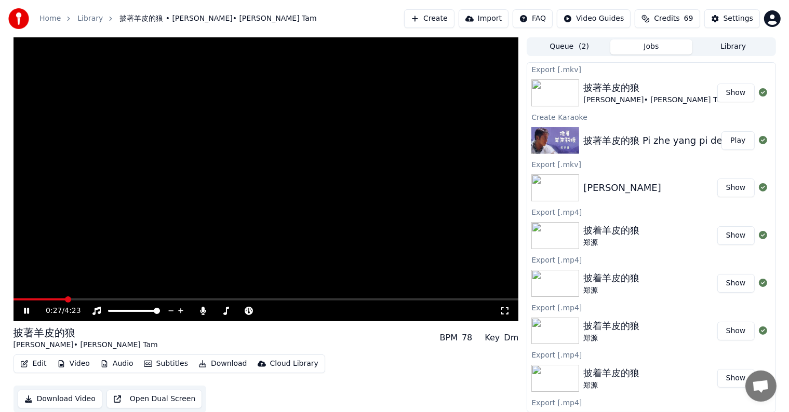
click at [78, 298] on video at bounding box center [266, 179] width 505 height 284
click at [79, 299] on span at bounding box center [266, 300] width 505 height 2
click at [25, 310] on icon at bounding box center [26, 310] width 6 height 7
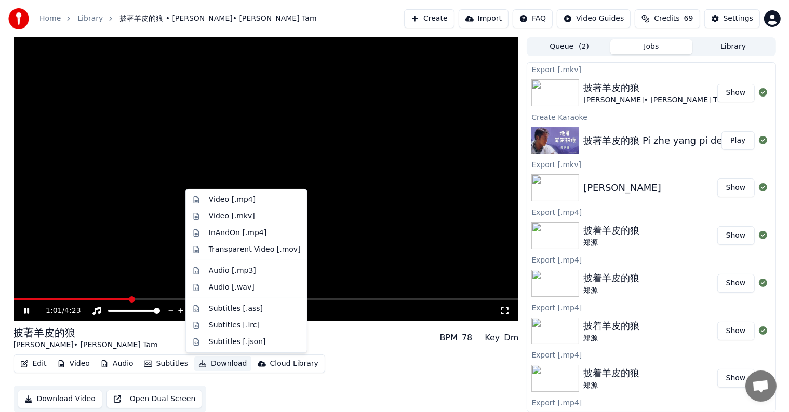
click at [220, 364] on button "Download" at bounding box center [222, 364] width 57 height 15
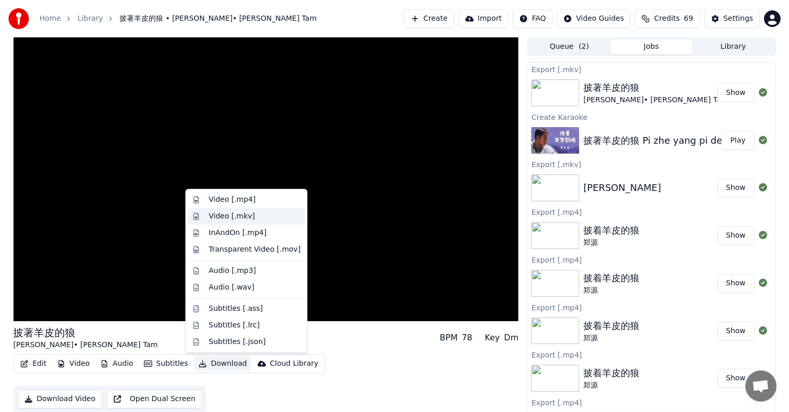
click at [243, 217] on div "Video [.mkv]" at bounding box center [232, 216] width 46 height 10
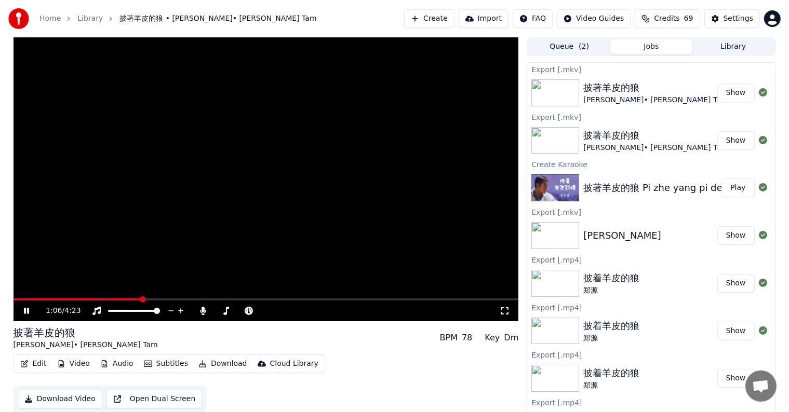
click at [720, 93] on button "Show" at bounding box center [735, 93] width 37 height 19
click at [27, 314] on icon at bounding box center [26, 311] width 5 height 6
click at [729, 144] on button "Show" at bounding box center [735, 140] width 37 height 19
click at [134, 302] on div "1:15 / 4:23" at bounding box center [266, 311] width 505 height 21
click at [169, 298] on video at bounding box center [266, 179] width 505 height 284
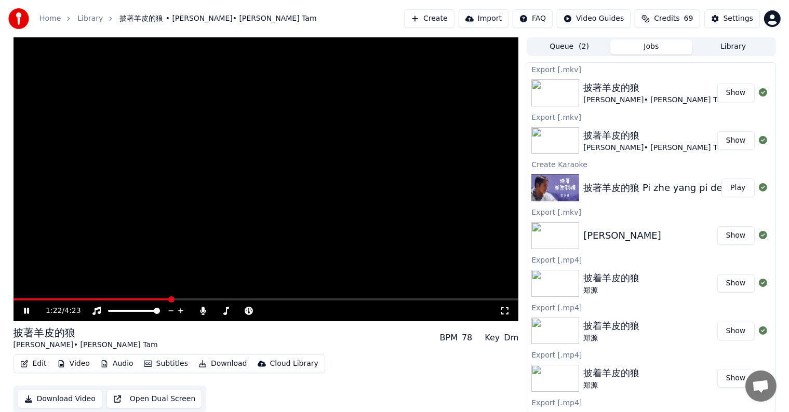
click at [171, 299] on span at bounding box center [266, 300] width 505 height 2
click at [25, 312] on icon at bounding box center [26, 311] width 5 height 6
click at [237, 301] on span at bounding box center [126, 300] width 224 height 2
click at [288, 311] on icon at bounding box center [288, 311] width 10 height 10
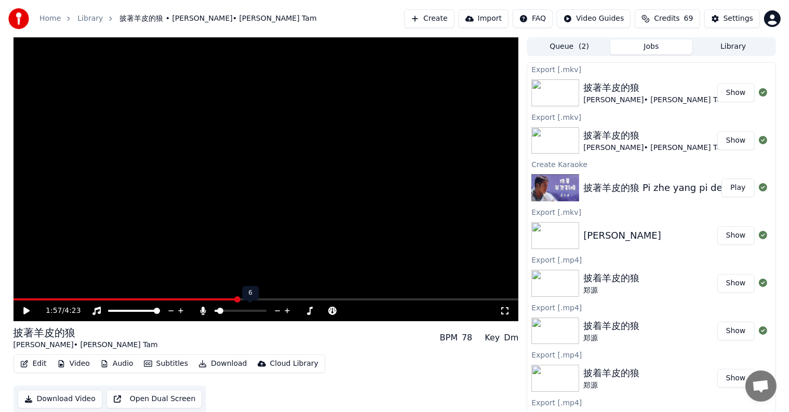
click at [288, 311] on icon at bounding box center [288, 311] width 10 height 10
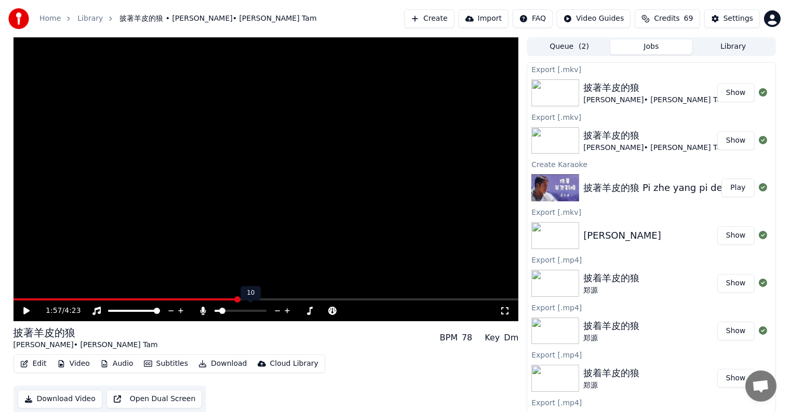
click at [288, 311] on icon at bounding box center [288, 311] width 10 height 10
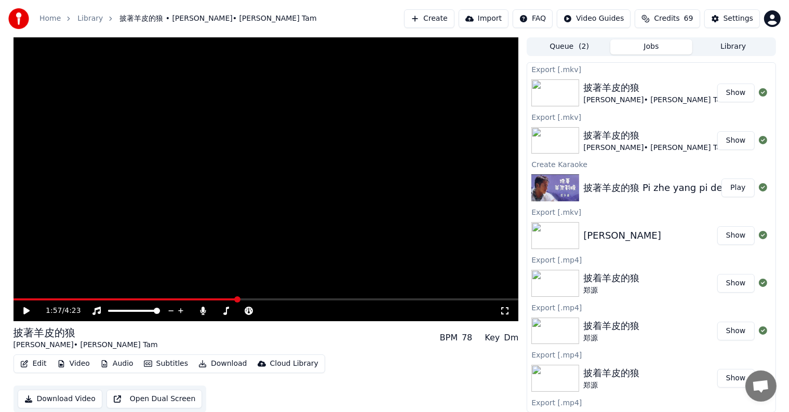
click at [25, 310] on icon at bounding box center [26, 310] width 6 height 7
click at [25, 308] on icon at bounding box center [26, 311] width 5 height 6
click at [731, 184] on button "Play" at bounding box center [737, 188] width 33 height 19
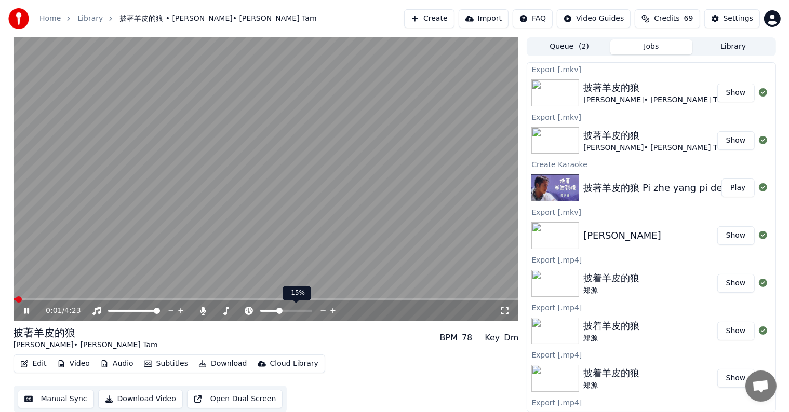
click at [322, 308] on icon at bounding box center [323, 311] width 10 height 10
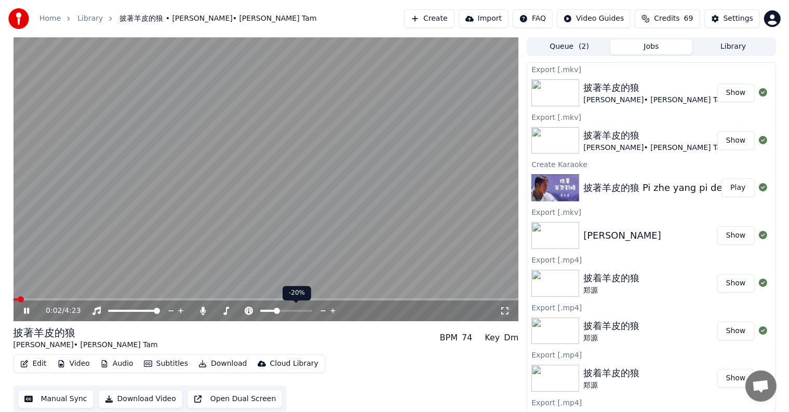
click at [322, 308] on icon at bounding box center [323, 311] width 10 height 10
click at [332, 311] on icon at bounding box center [332, 310] width 5 height 5
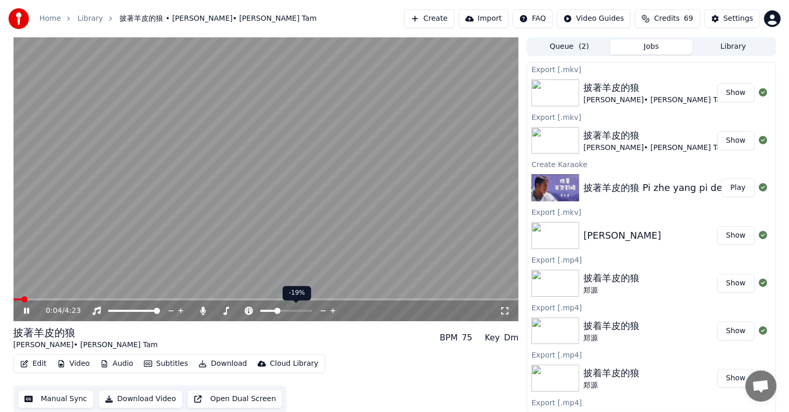
click at [332, 311] on icon at bounding box center [332, 310] width 5 height 5
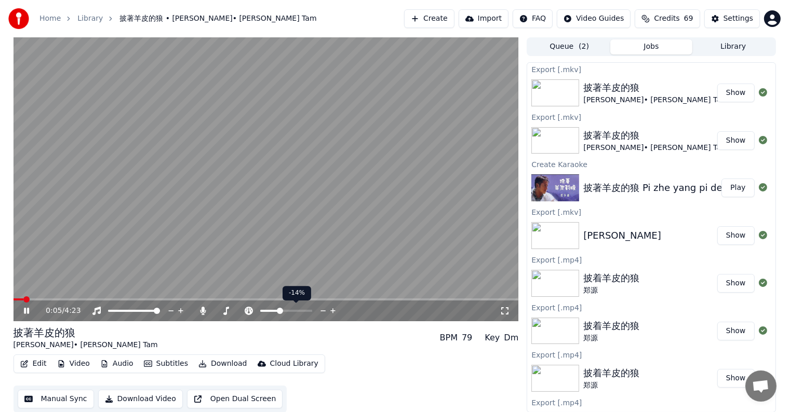
click at [332, 311] on icon at bounding box center [332, 310] width 5 height 5
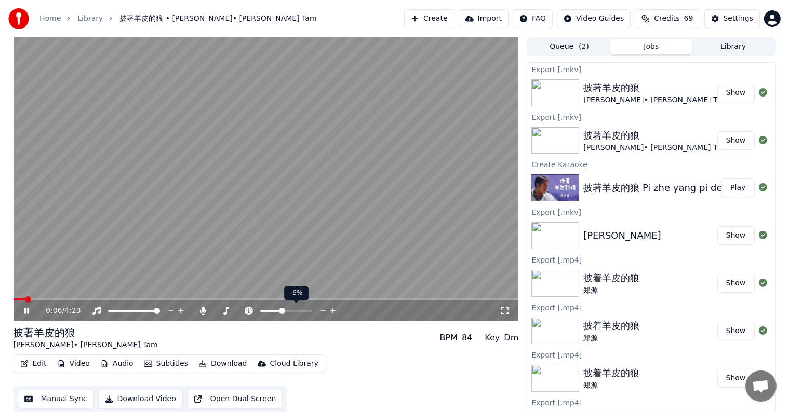
click at [332, 311] on icon at bounding box center [332, 310] width 5 height 5
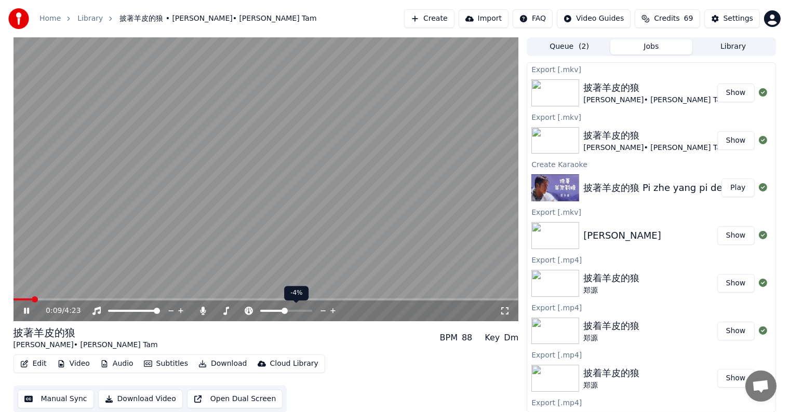
click at [321, 310] on icon at bounding box center [323, 311] width 10 height 10
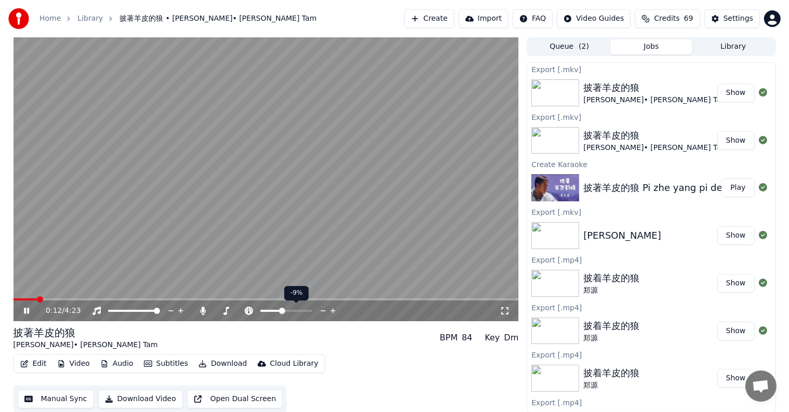
click at [333, 309] on icon at bounding box center [333, 311] width 10 height 10
click at [322, 311] on icon at bounding box center [323, 311] width 10 height 10
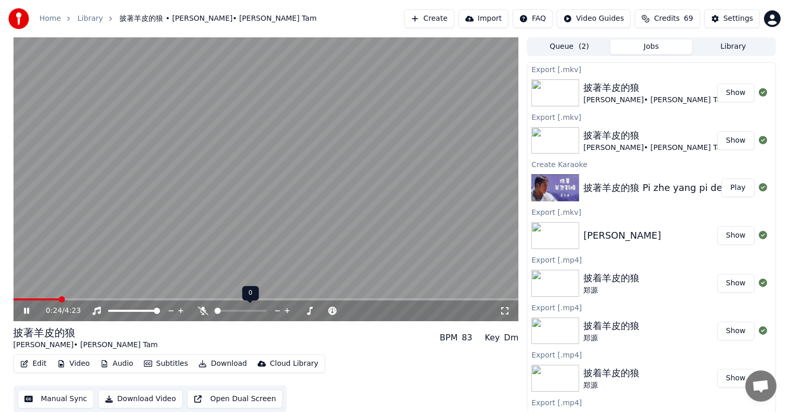
click at [214, 313] on span at bounding box center [217, 311] width 6 height 6
click at [210, 313] on div at bounding box center [250, 311] width 84 height 10
click at [164, 360] on button "Subtitles" at bounding box center [166, 364] width 52 height 15
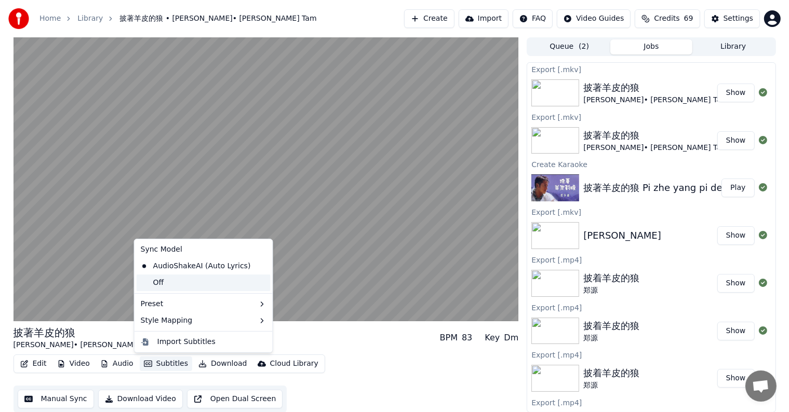
click at [173, 281] on div "Off" at bounding box center [204, 283] width 134 height 17
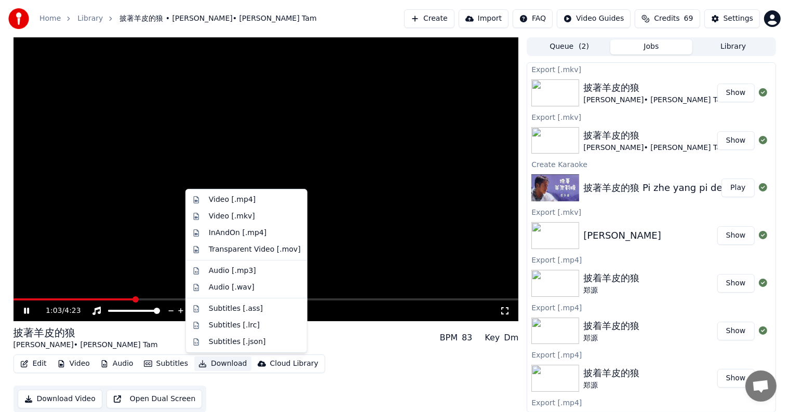
click at [206, 367] on button "Download" at bounding box center [222, 364] width 57 height 15
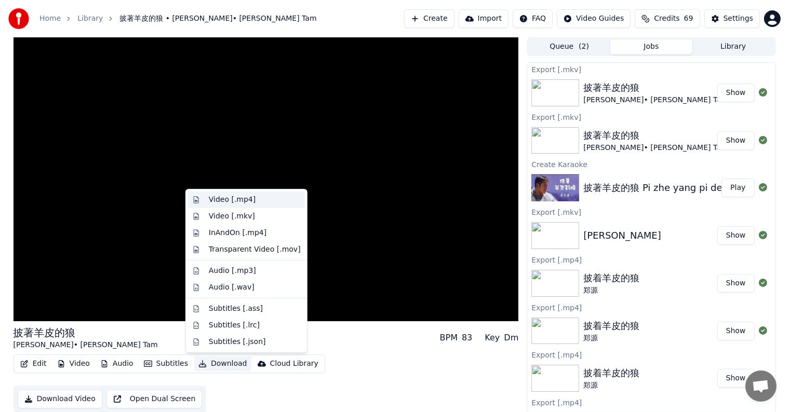
click at [237, 201] on div "Video [.mp4]" at bounding box center [232, 200] width 47 height 10
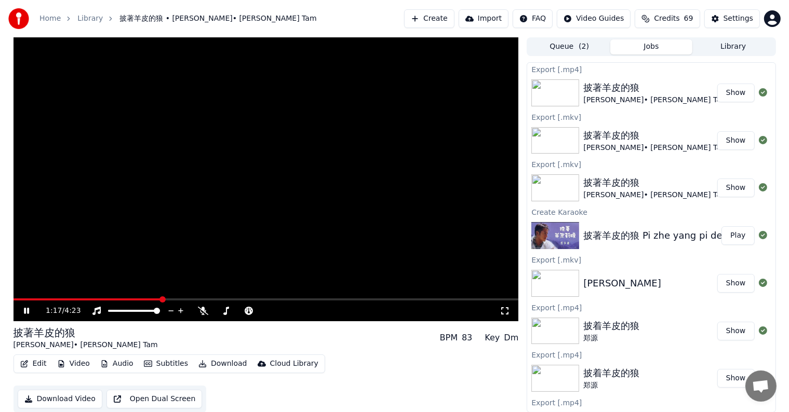
click at [720, 90] on button "Show" at bounding box center [735, 93] width 37 height 19
click at [27, 306] on div "1:27 / 4:23" at bounding box center [266, 311] width 497 height 10
click at [27, 310] on icon at bounding box center [26, 311] width 5 height 6
click at [729, 233] on button "Play" at bounding box center [737, 235] width 33 height 19
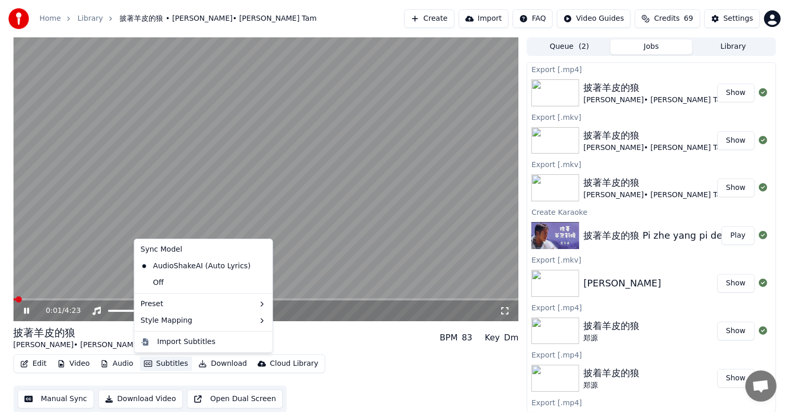
click at [163, 365] on button "Subtitles" at bounding box center [166, 364] width 52 height 15
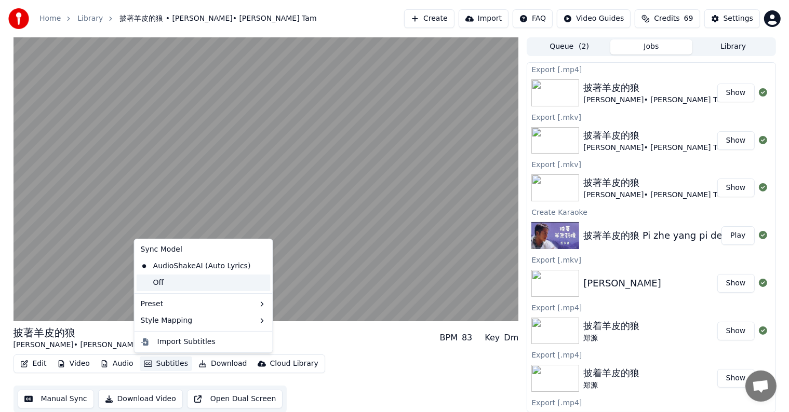
click at [172, 283] on div "Off" at bounding box center [204, 283] width 134 height 17
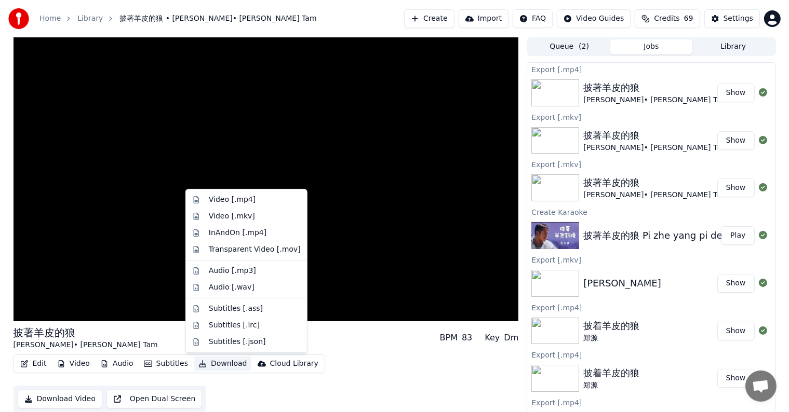
click at [224, 364] on button "Download" at bounding box center [222, 364] width 57 height 15
click at [243, 203] on div "Video [.mp4]" at bounding box center [232, 200] width 47 height 10
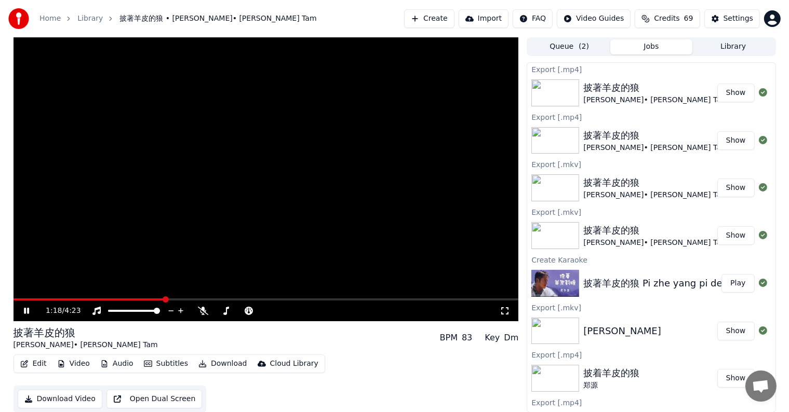
click at [27, 313] on icon at bounding box center [26, 311] width 5 height 6
click at [733, 92] on button "Show" at bounding box center [735, 93] width 37 height 19
click at [333, 310] on icon at bounding box center [333, 311] width 10 height 10
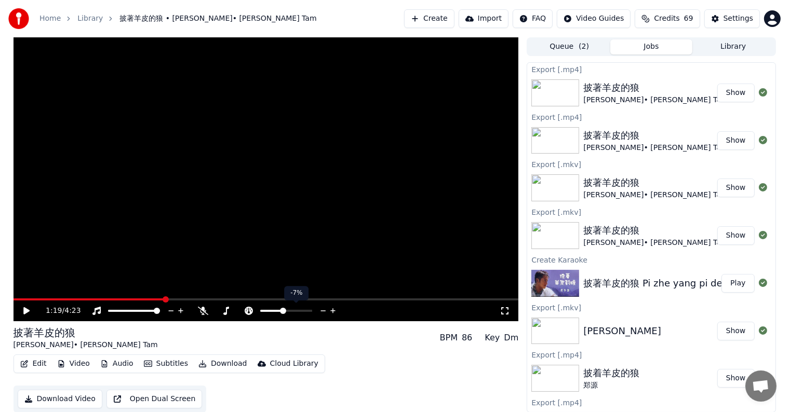
click at [333, 310] on icon at bounding box center [333, 311] width 10 height 10
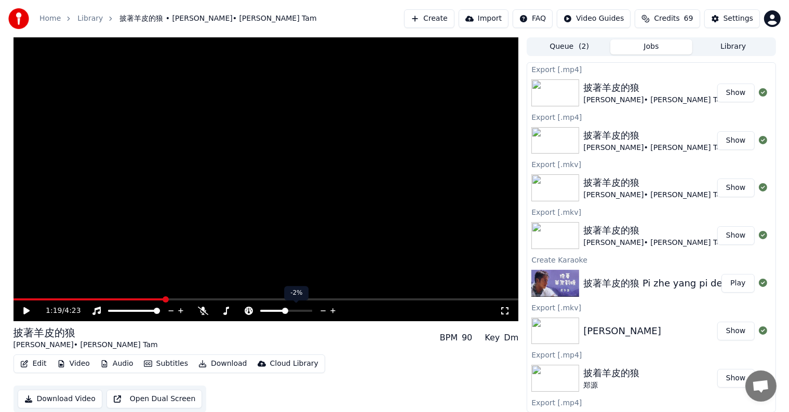
click at [333, 310] on icon at bounding box center [333, 311] width 10 height 10
click at [68, 300] on span at bounding box center [42, 300] width 56 height 2
click at [25, 308] on icon at bounding box center [34, 311] width 24 height 8
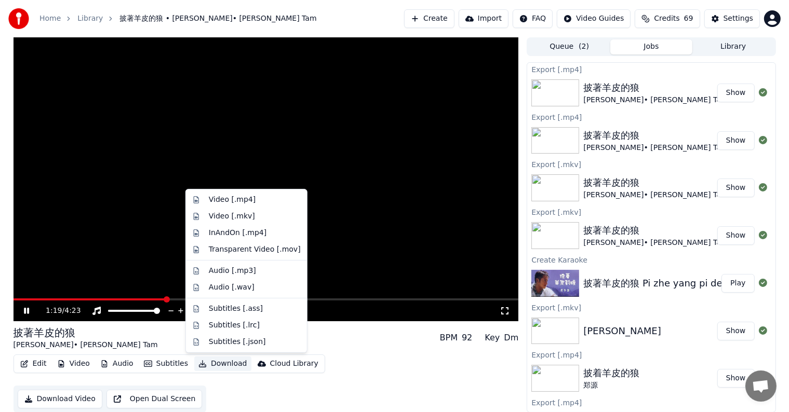
click at [212, 362] on button "Download" at bounding box center [222, 364] width 57 height 15
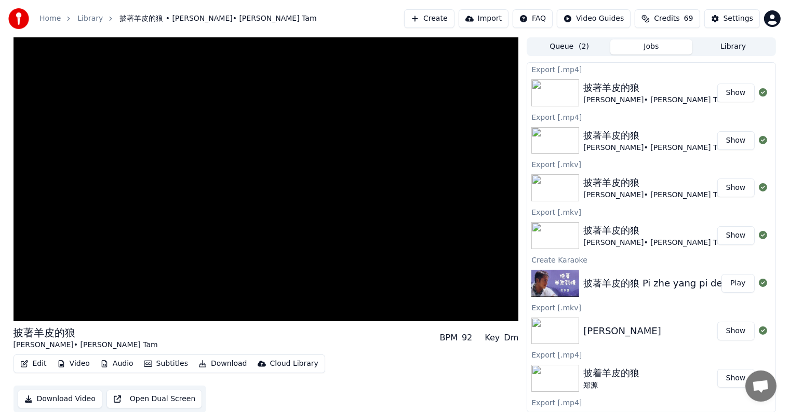
click at [359, 336] on div "披著羊皮的狼 譚詠麟 • Alan Tam BPM 92 Key Dm" at bounding box center [266, 338] width 505 height 25
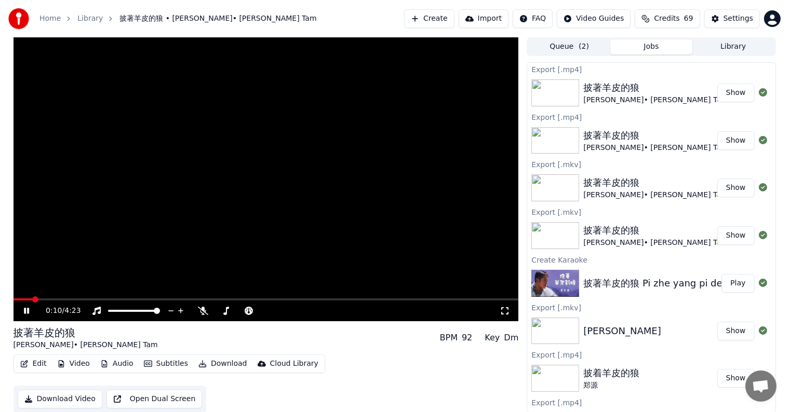
click at [32, 299] on span at bounding box center [23, 300] width 19 height 2
click at [224, 359] on button "Download" at bounding box center [222, 364] width 57 height 15
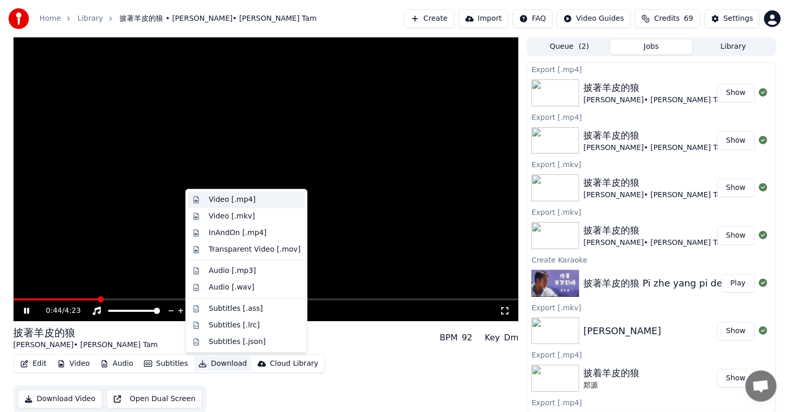
click at [234, 203] on div "Video [.mp4]" at bounding box center [232, 200] width 47 height 10
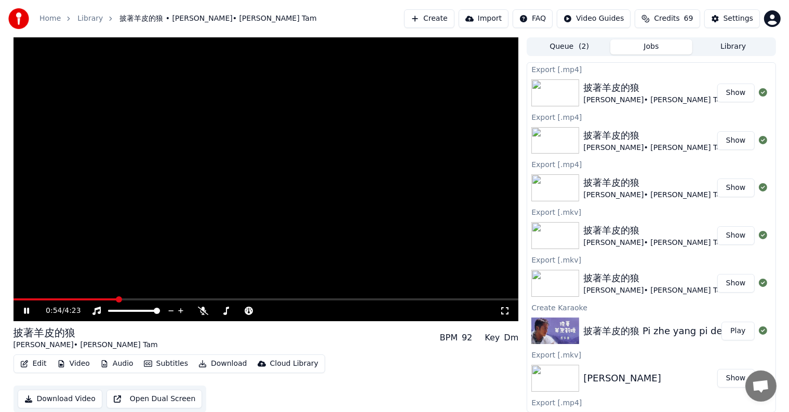
click at [729, 89] on button "Show" at bounding box center [735, 93] width 37 height 19
click at [27, 308] on icon at bounding box center [26, 311] width 5 height 6
